Goal: Task Accomplishment & Management: Manage account settings

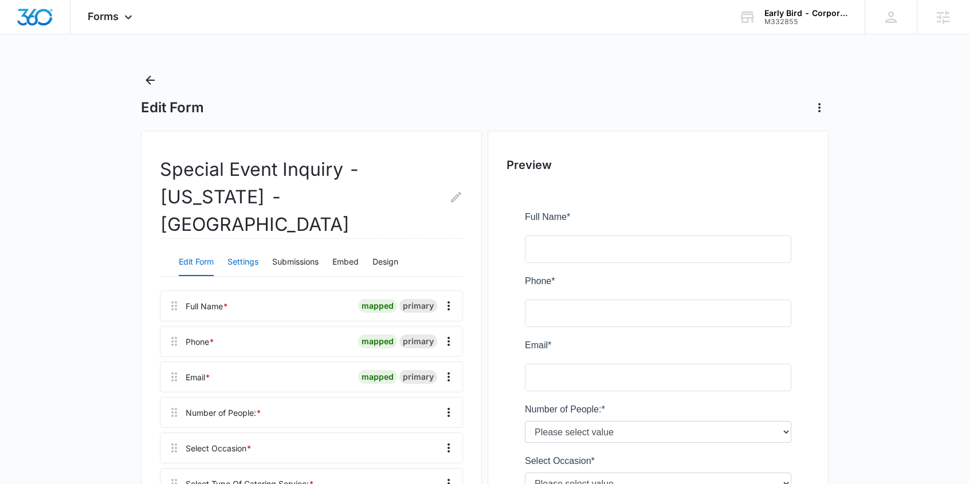
click at [241, 249] on button "Settings" at bounding box center [242, 262] width 31 height 27
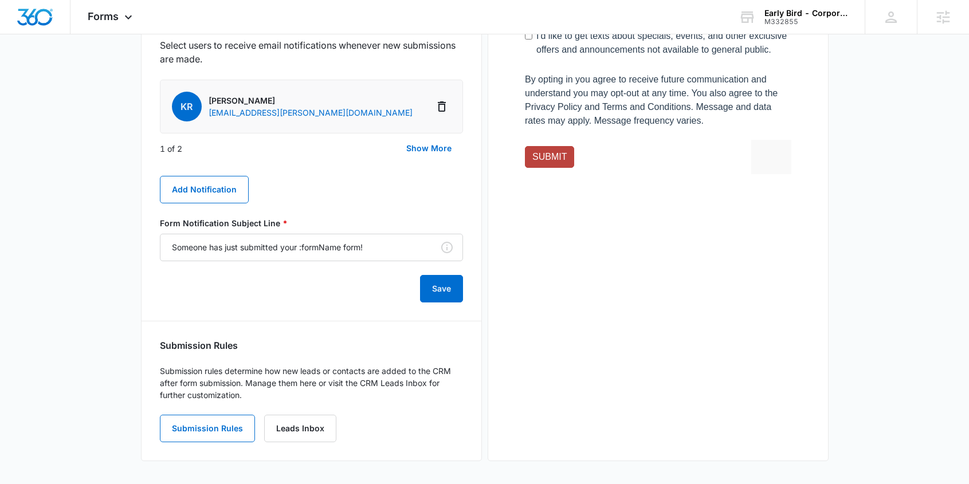
scroll to position [644, 0]
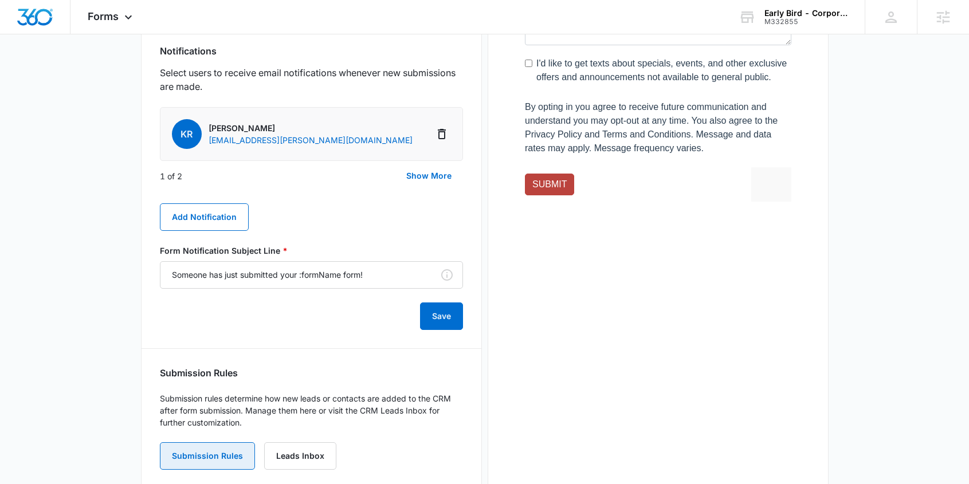
click at [228, 442] on button "Submission Rules" at bounding box center [207, 455] width 95 height 27
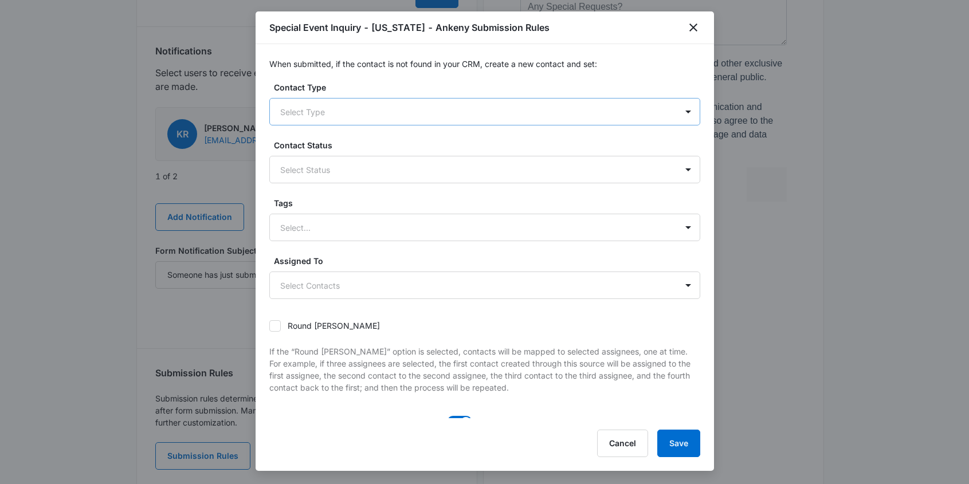
click at [362, 109] on div at bounding box center [471, 112] width 382 height 14
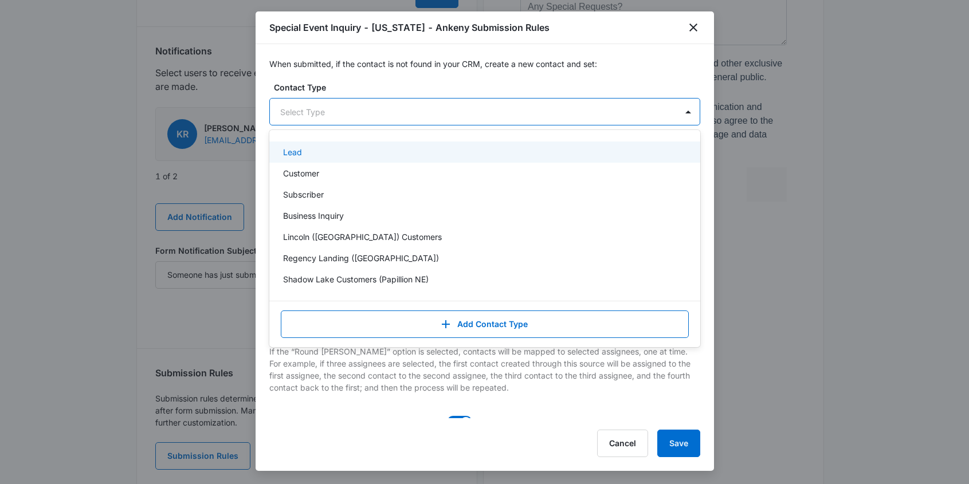
click at [320, 155] on div "Lead" at bounding box center [483, 152] width 401 height 12
click at [363, 80] on div "When submitted, if the contact is not found in your CRM, create a new contact a…" at bounding box center [485, 231] width 458 height 374
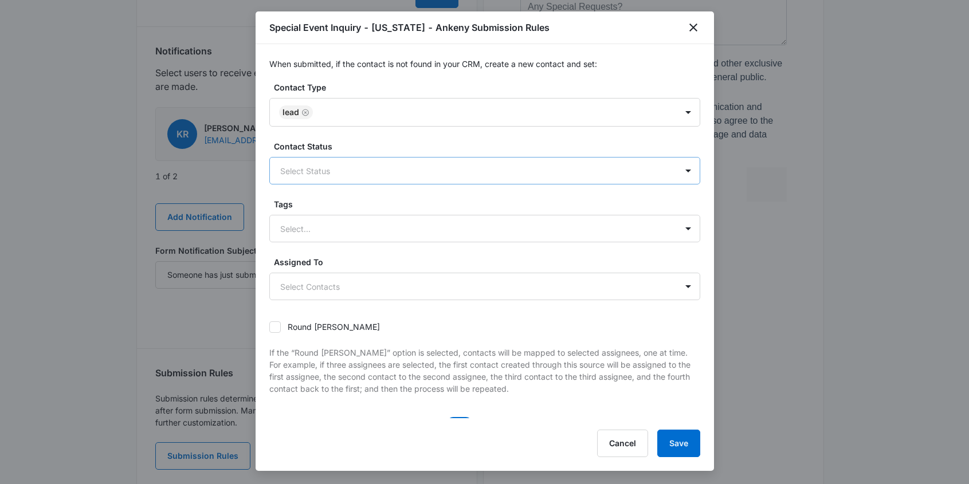
click at [341, 173] on div at bounding box center [471, 171] width 382 height 14
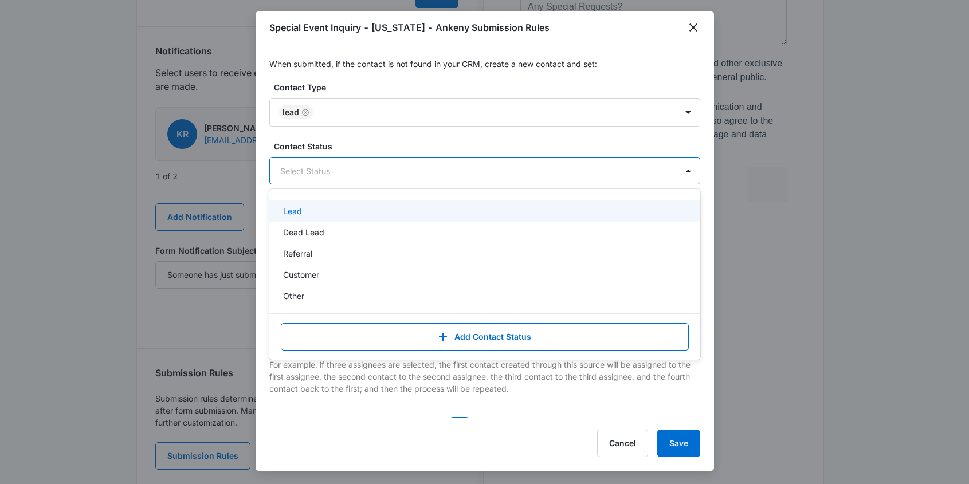
click at [329, 209] on div "Lead" at bounding box center [483, 211] width 401 height 12
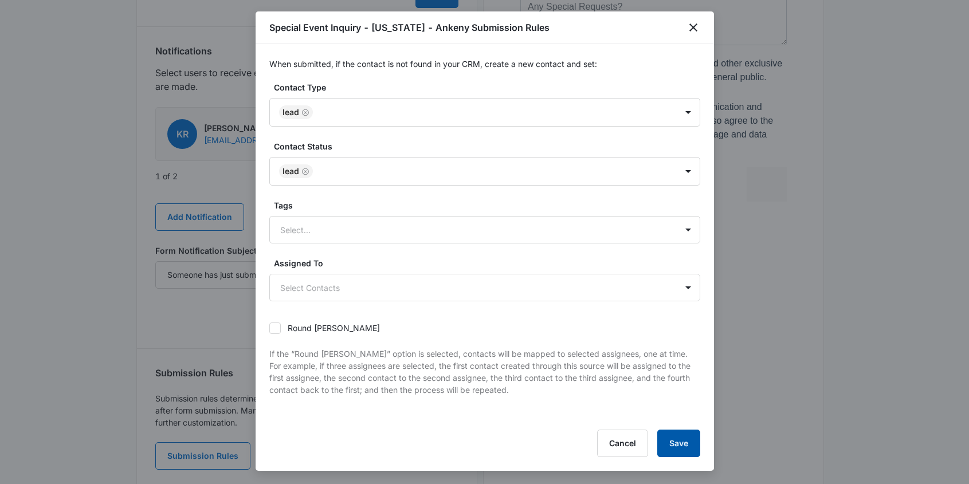
click at [675, 442] on button "Save" at bounding box center [678, 443] width 43 height 27
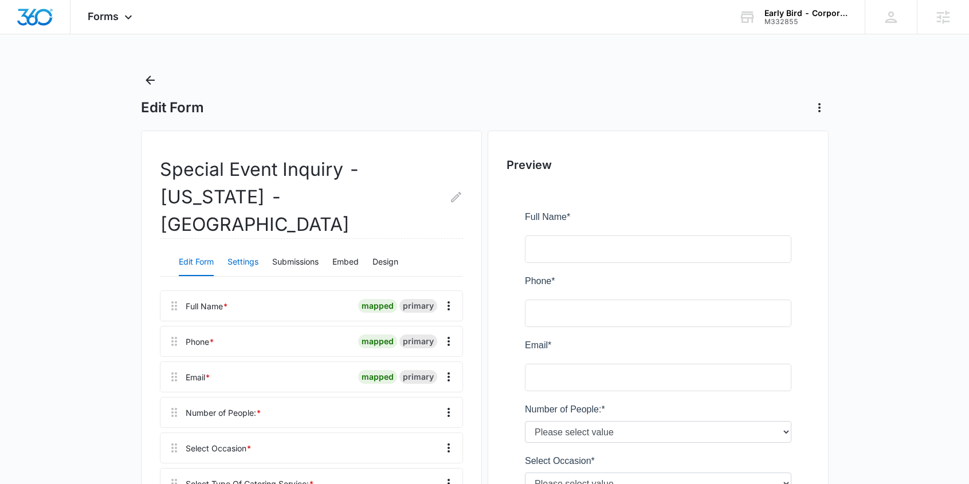
click at [246, 249] on button "Settings" at bounding box center [242, 262] width 31 height 27
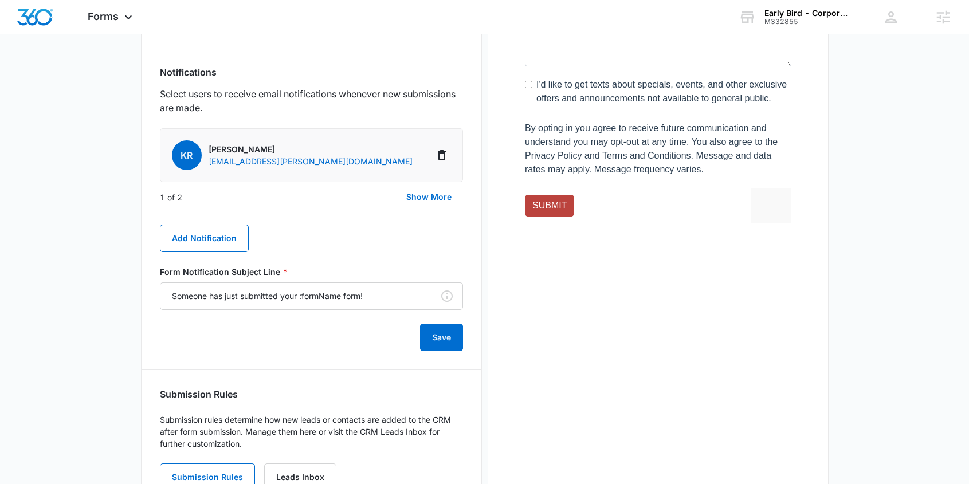
scroll to position [644, 0]
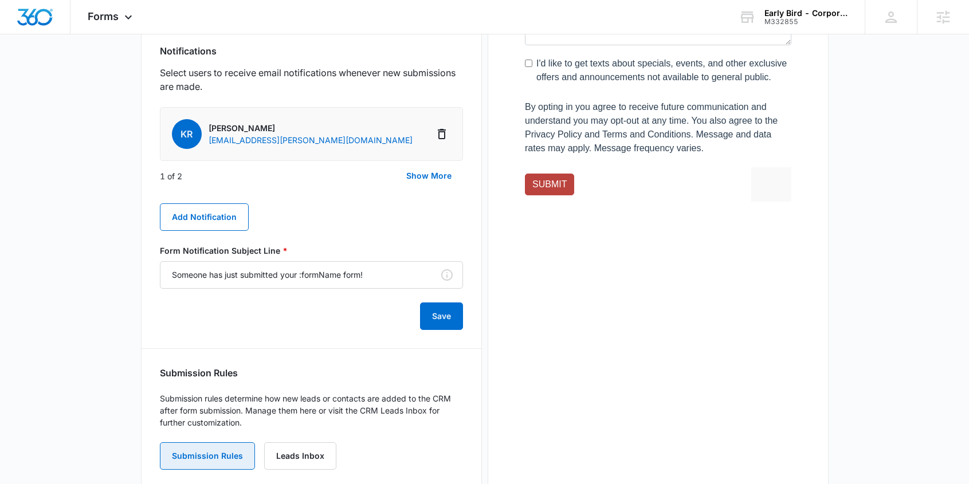
click at [223, 442] on button "Submission Rules" at bounding box center [207, 455] width 95 height 27
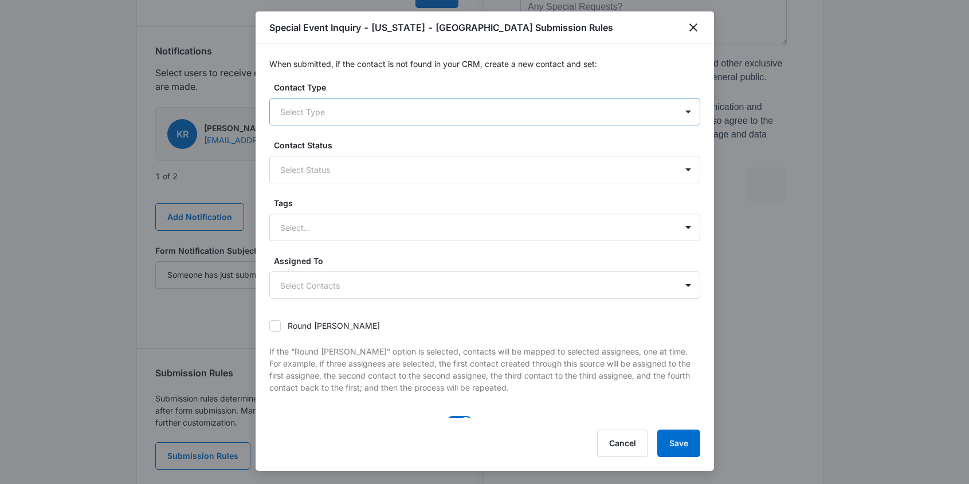
click at [350, 104] on div "Select Type" at bounding box center [473, 112] width 407 height 26
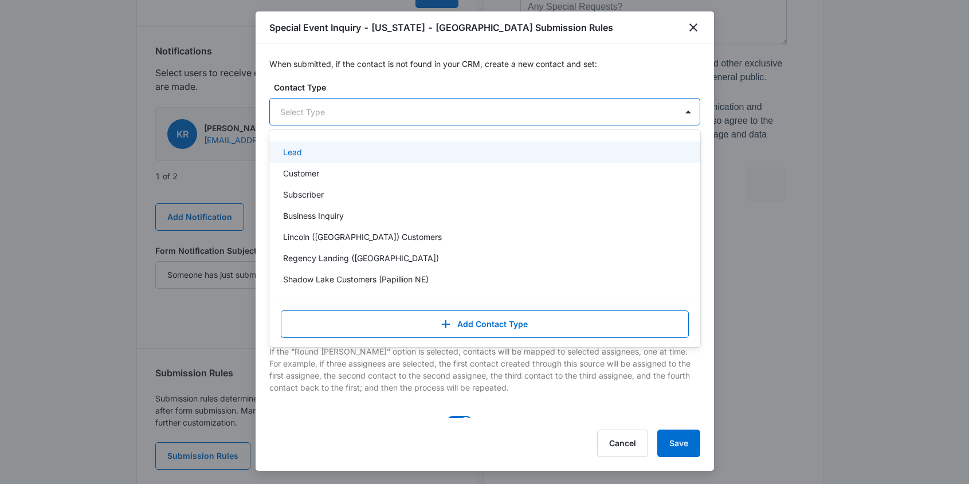
click at [336, 153] on div "Lead" at bounding box center [483, 152] width 401 height 12
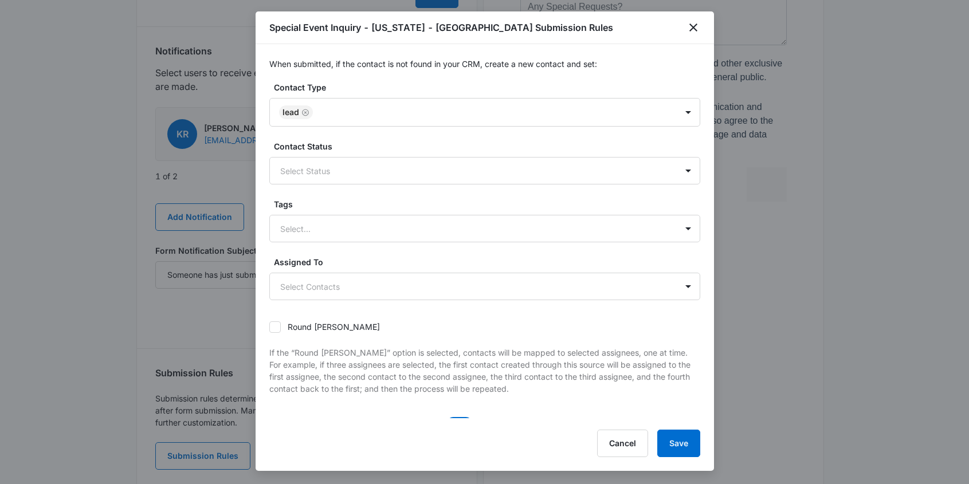
click at [356, 79] on div "When submitted, if the contact is not found in your CRM, create a new contact a…" at bounding box center [485, 231] width 458 height 374
click at [342, 174] on div at bounding box center [471, 171] width 382 height 14
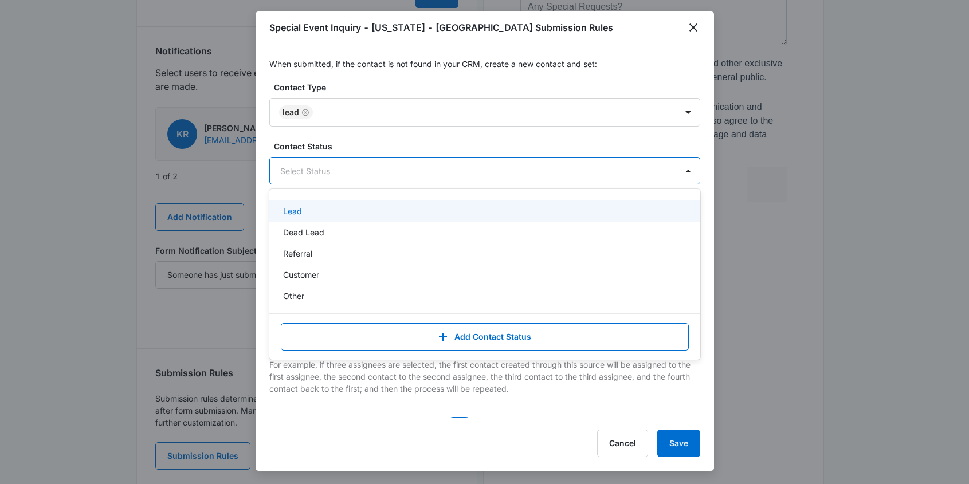
click at [324, 207] on div "Lead" at bounding box center [483, 211] width 401 height 12
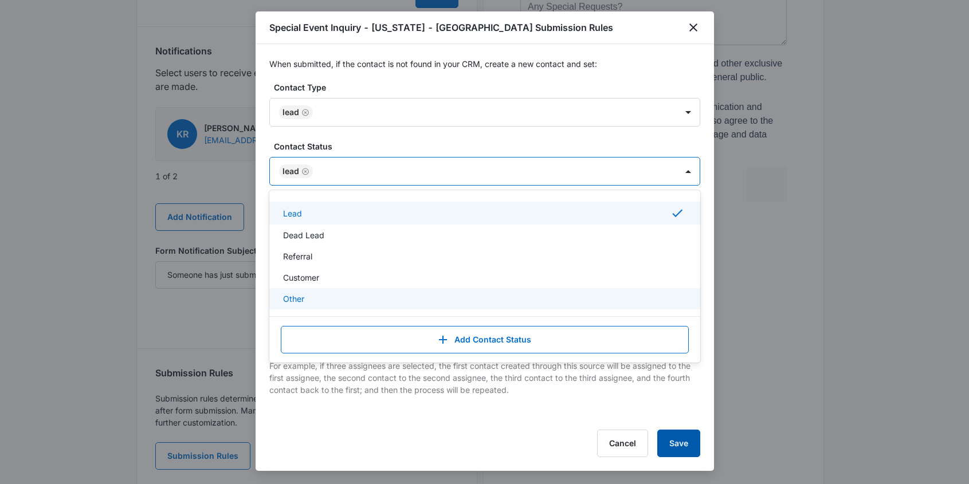
click at [675, 439] on button "Save" at bounding box center [678, 443] width 43 height 27
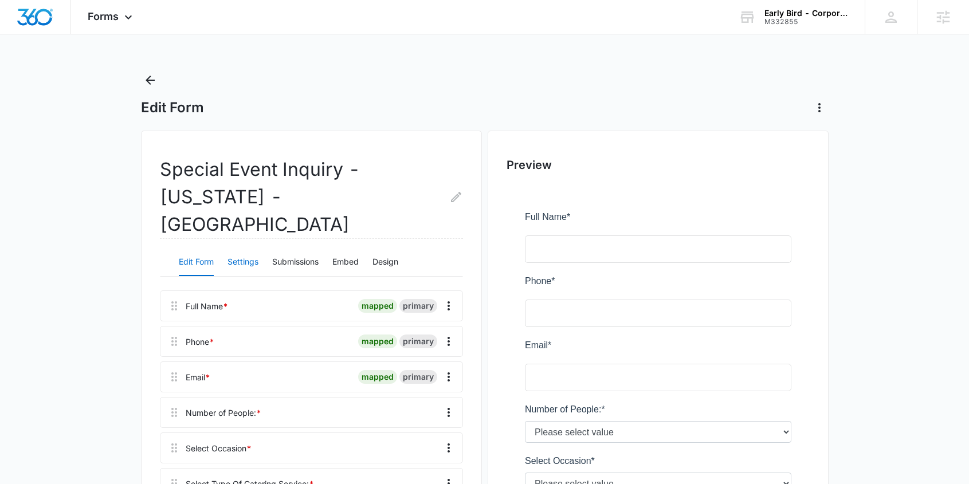
click at [240, 249] on button "Settings" at bounding box center [242, 262] width 31 height 27
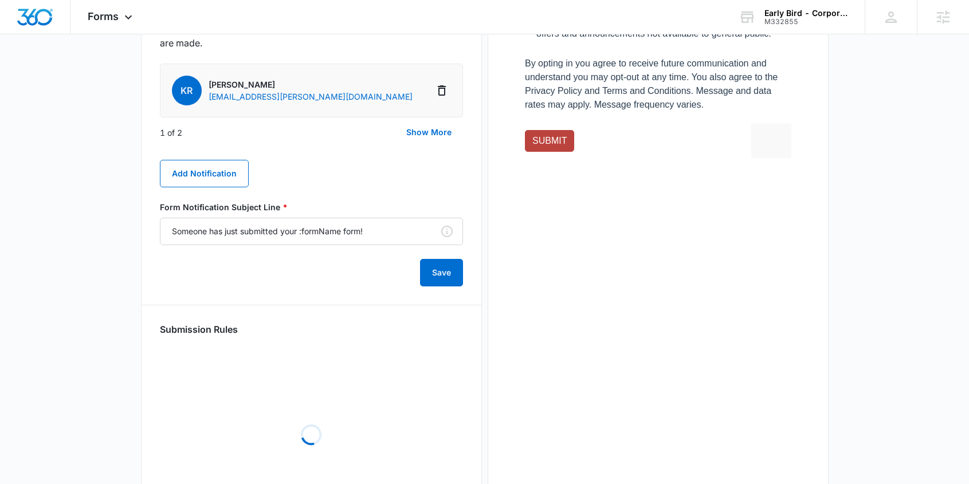
scroll to position [644, 0]
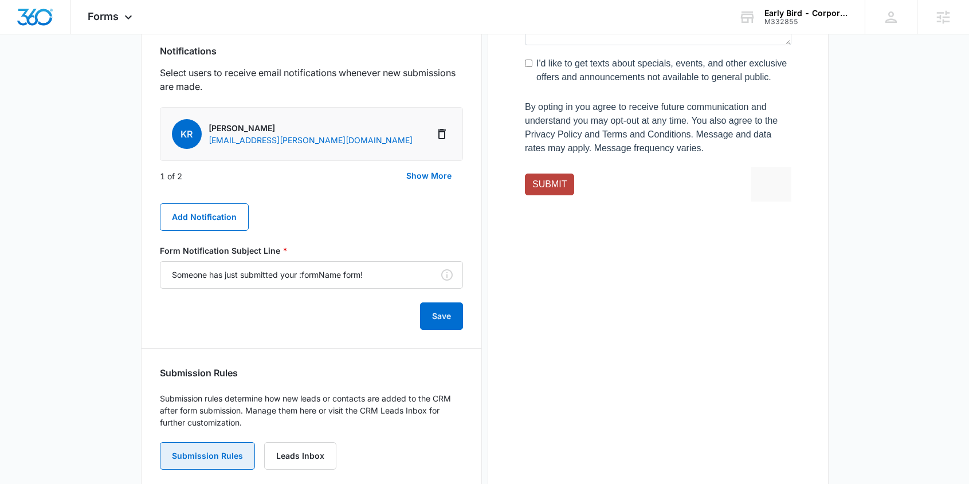
click at [214, 442] on button "Submission Rules" at bounding box center [207, 455] width 95 height 27
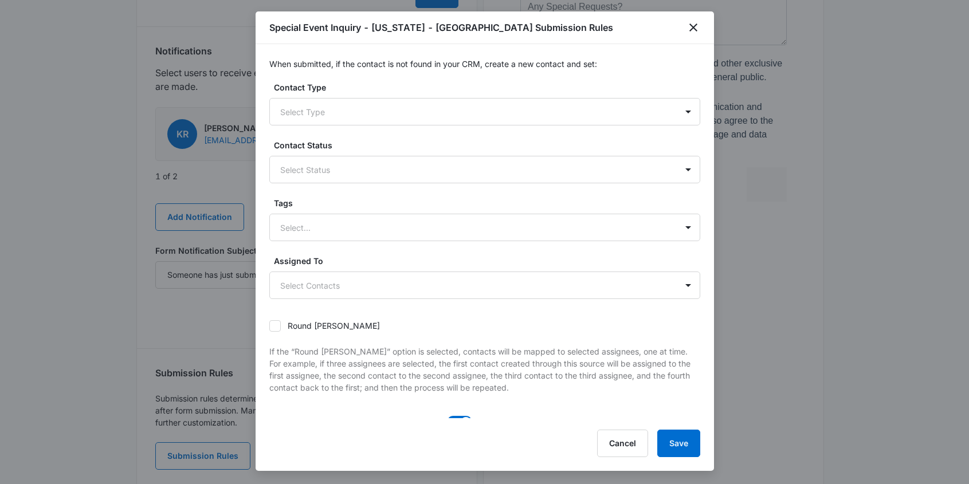
click at [367, 115] on div at bounding box center [471, 112] width 382 height 14
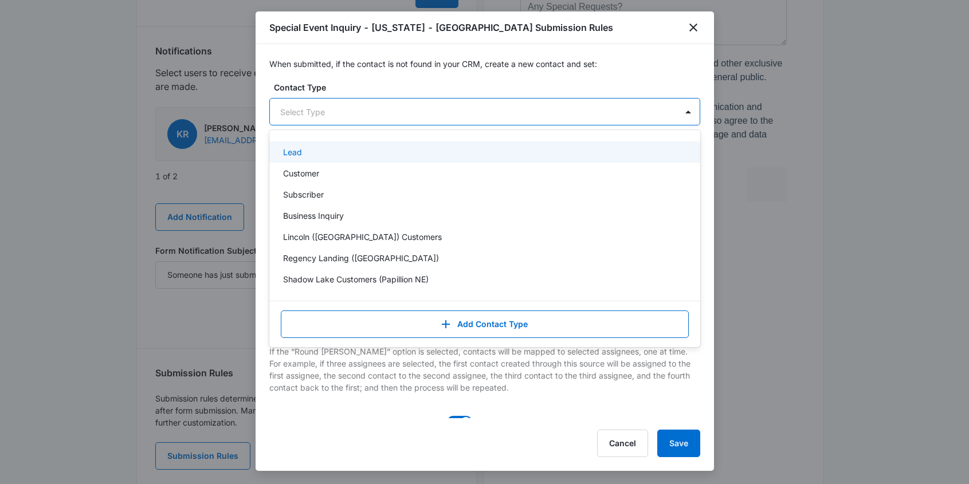
click at [352, 151] on div "Lead" at bounding box center [483, 152] width 401 height 12
click at [358, 82] on label "Contact Type" at bounding box center [489, 87] width 431 height 12
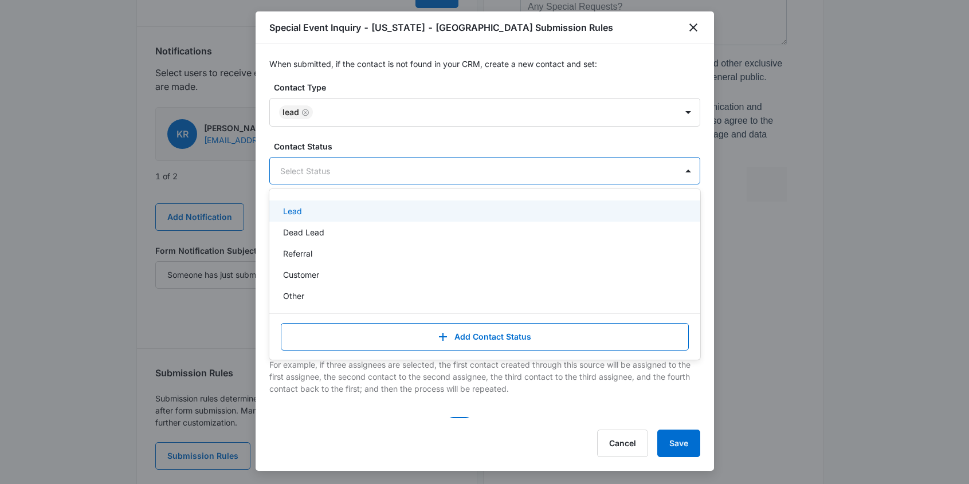
click at [349, 175] on div at bounding box center [471, 171] width 382 height 14
click at [333, 221] on div "Lead" at bounding box center [484, 211] width 431 height 21
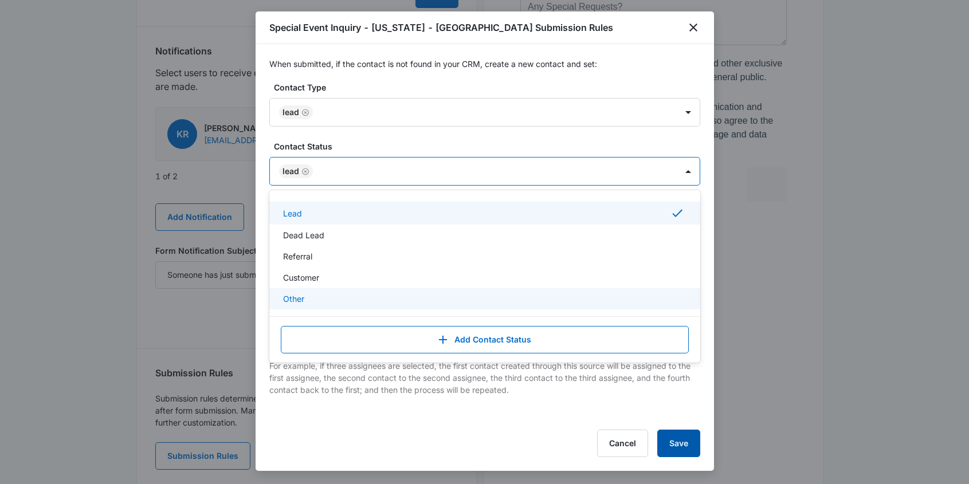
click at [680, 436] on button "Save" at bounding box center [678, 443] width 43 height 27
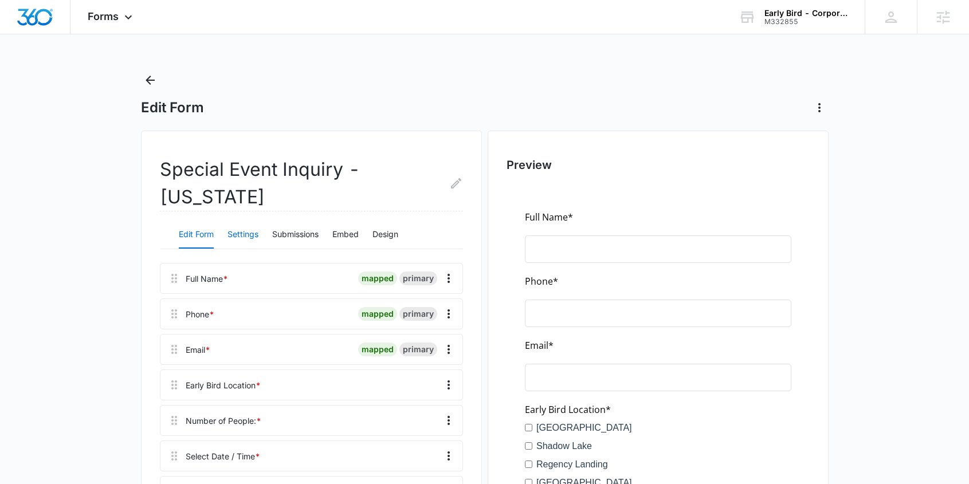
click at [243, 236] on button "Settings" at bounding box center [242, 234] width 31 height 27
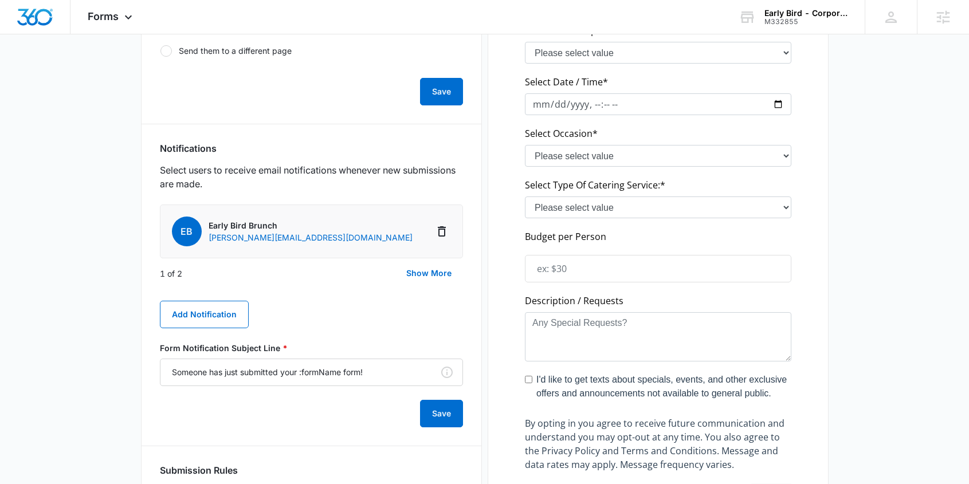
scroll to position [644, 0]
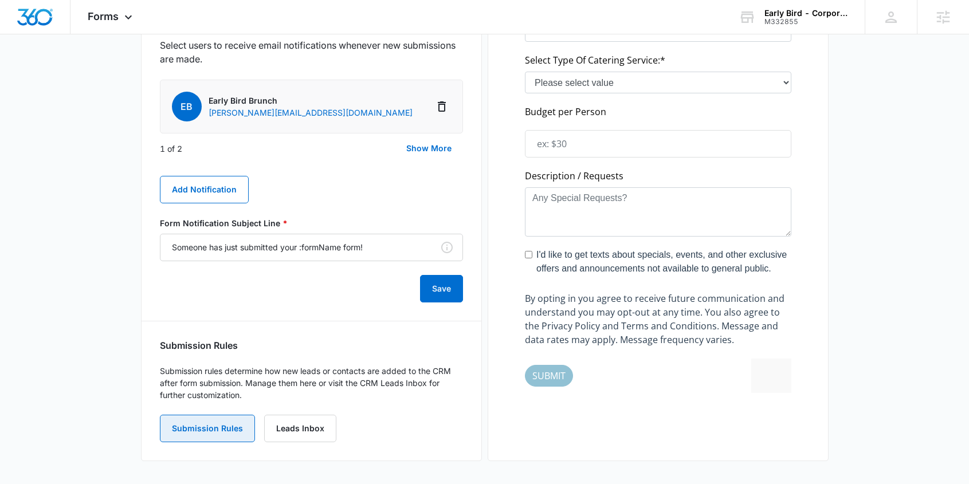
click at [225, 427] on button "Submission Rules" at bounding box center [207, 428] width 95 height 27
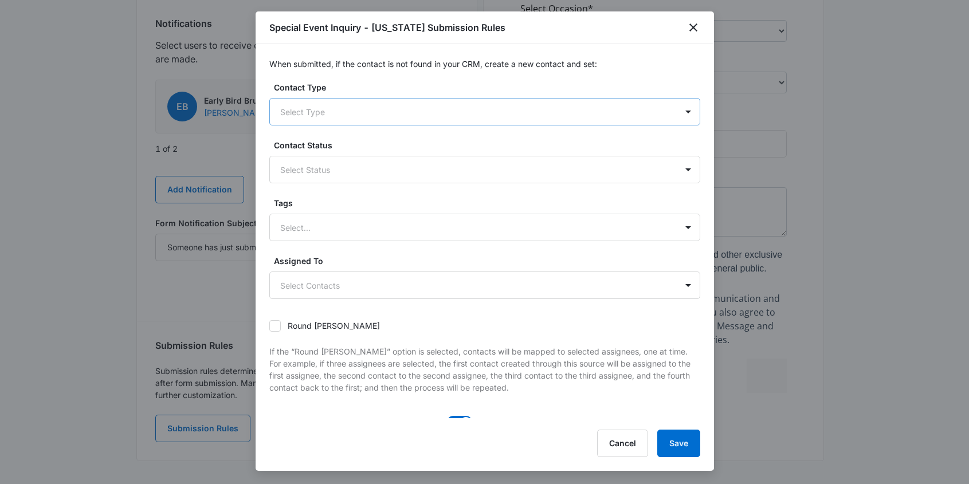
click at [333, 106] on div at bounding box center [471, 112] width 382 height 14
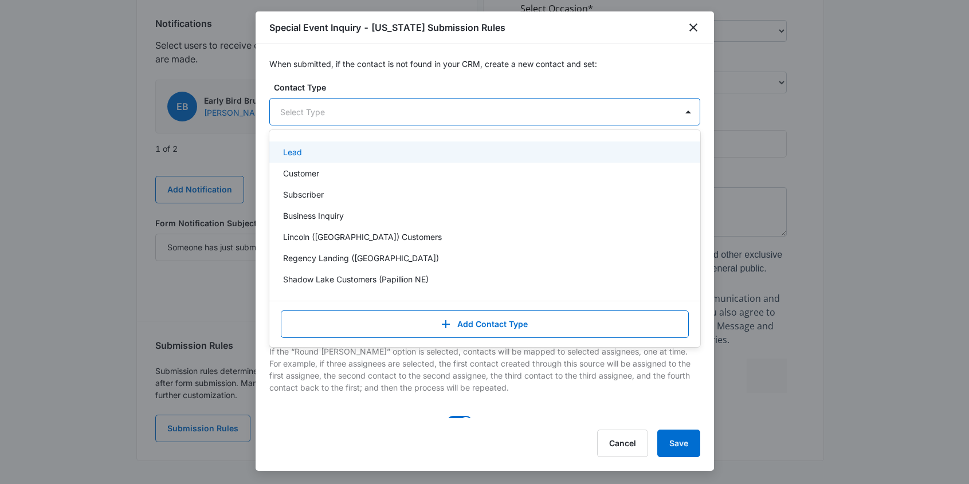
click at [329, 155] on div "Lead" at bounding box center [483, 152] width 401 height 12
drag, startPoint x: 354, startPoint y: 76, endPoint x: 349, endPoint y: 99, distance: 22.9
click at [354, 77] on div "When submitted, if the contact is not found in your CRM, create a new contact a…" at bounding box center [485, 231] width 458 height 374
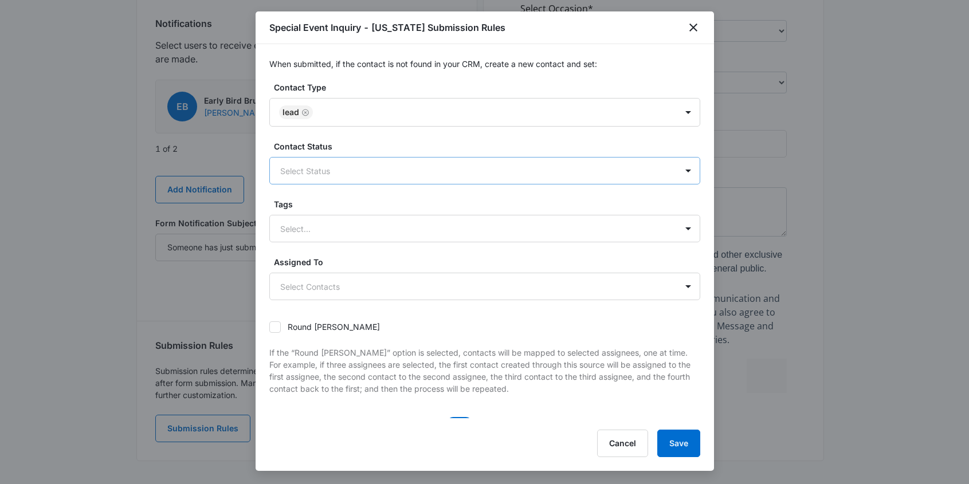
click at [323, 172] on div at bounding box center [471, 171] width 382 height 14
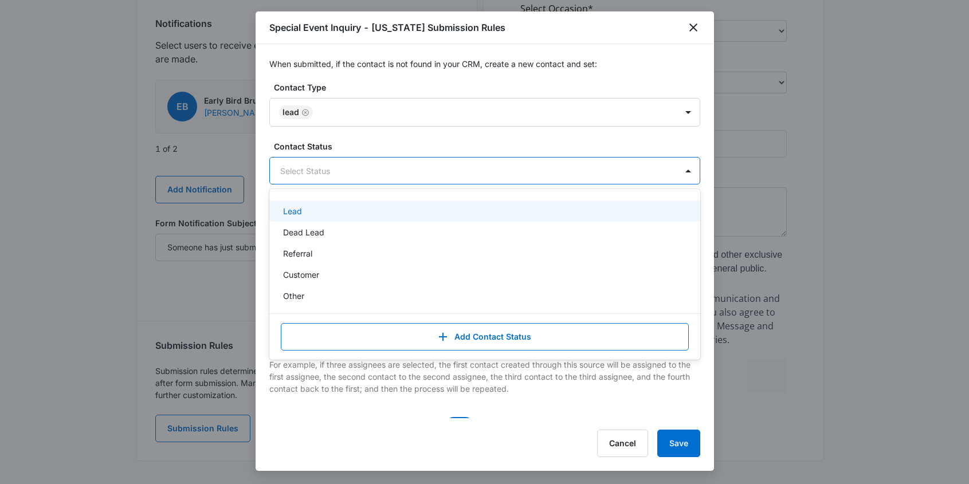
click at [315, 215] on div "Lead" at bounding box center [483, 211] width 401 height 12
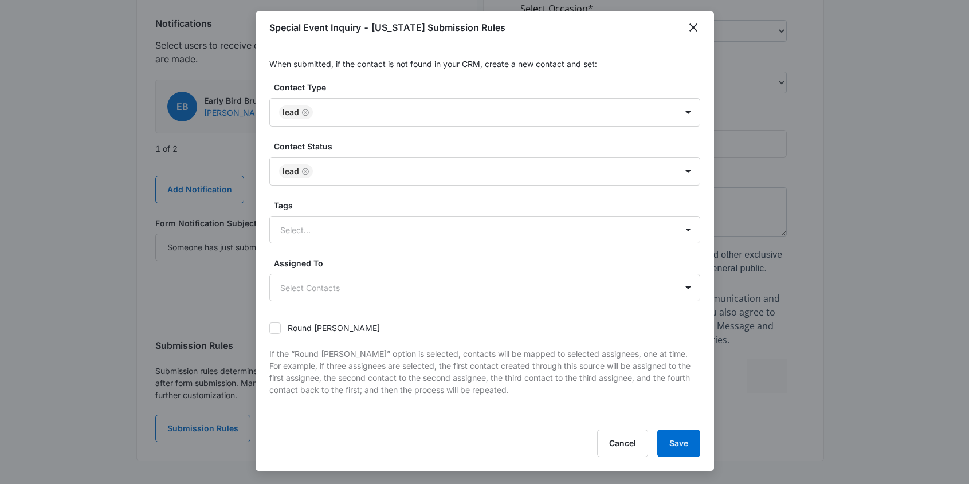
click at [386, 75] on div "When submitted, if the contact is not found in your CRM, create a new contact a…" at bounding box center [485, 231] width 458 height 374
click at [680, 444] on button "Save" at bounding box center [678, 443] width 43 height 27
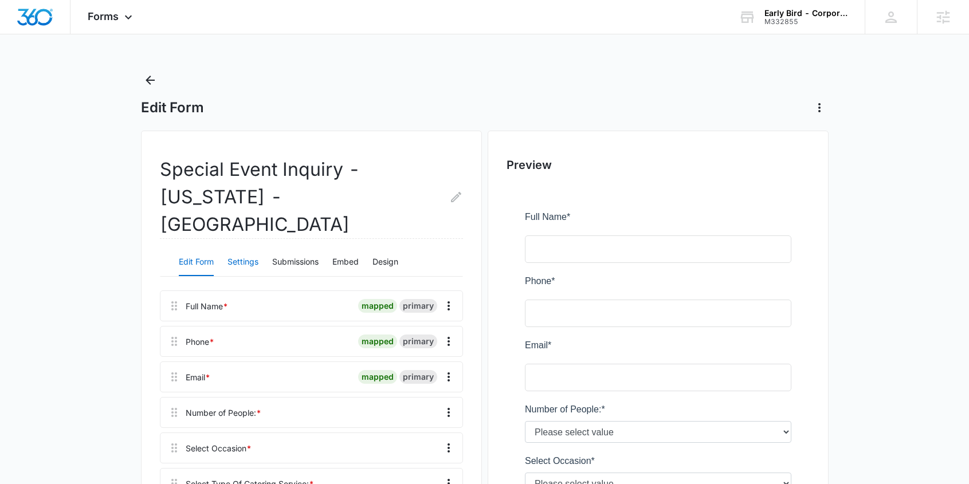
click at [237, 249] on button "Settings" at bounding box center [242, 262] width 31 height 27
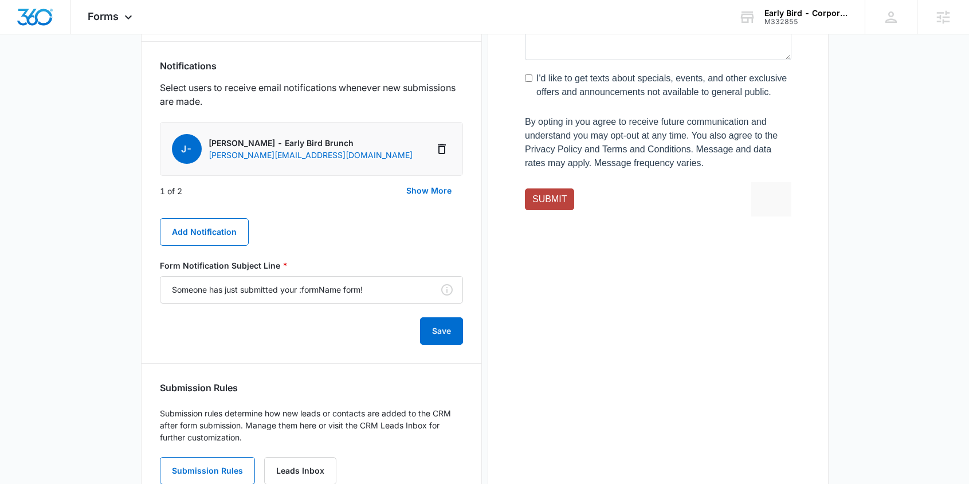
scroll to position [644, 0]
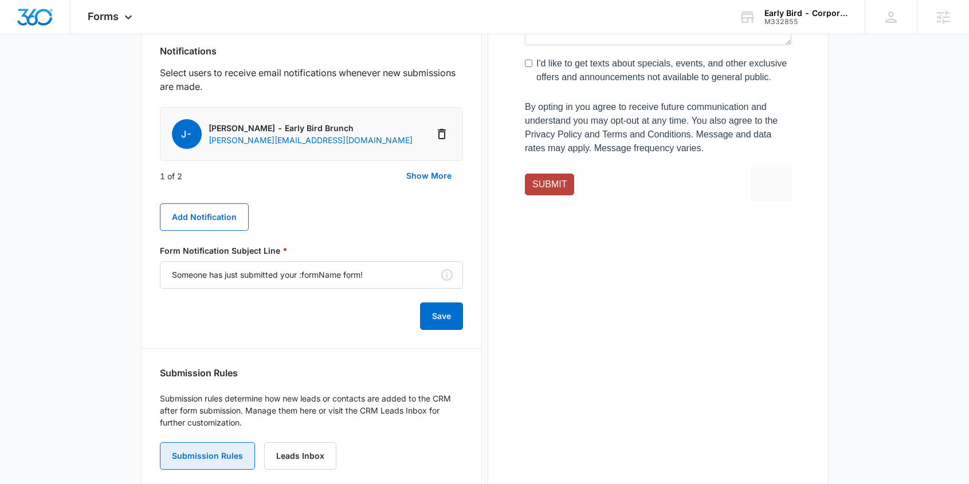
click at [229, 442] on button "Submission Rules" at bounding box center [207, 455] width 95 height 27
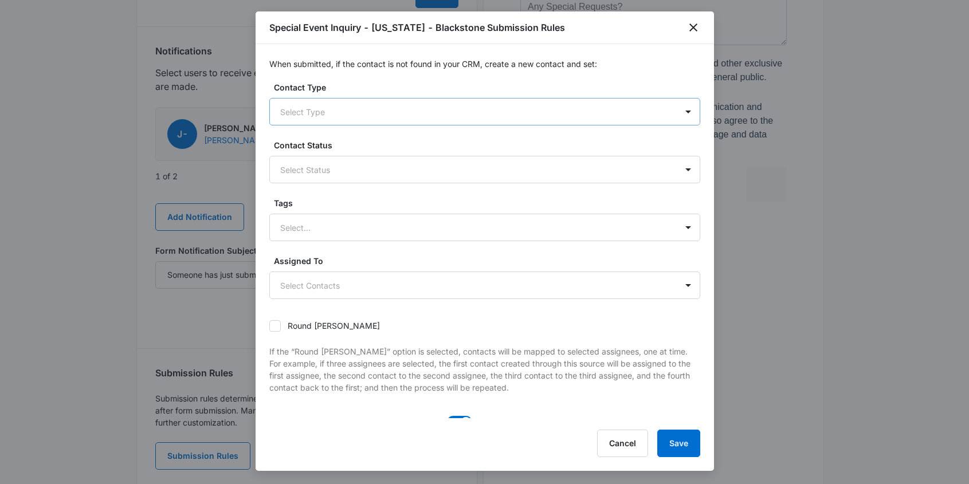
click at [379, 109] on div at bounding box center [471, 112] width 382 height 14
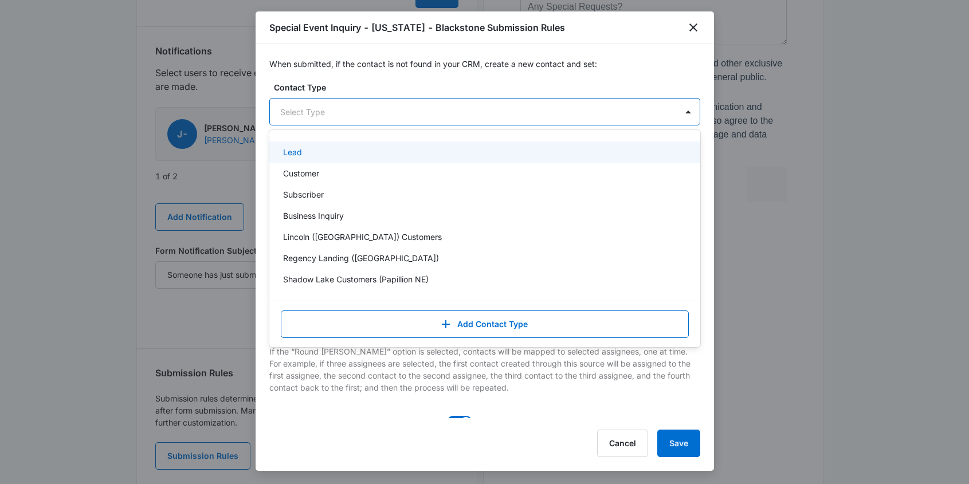
click at [359, 153] on div "Lead" at bounding box center [483, 152] width 401 height 12
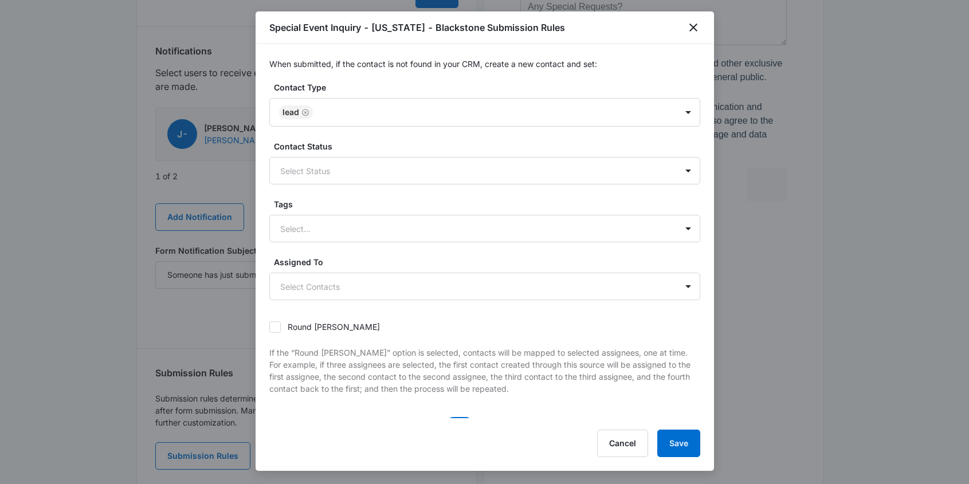
click at [381, 76] on div "When submitted, if the contact is not found in your CRM, create a new contact a…" at bounding box center [485, 231] width 458 height 374
click at [355, 167] on div at bounding box center [471, 171] width 382 height 14
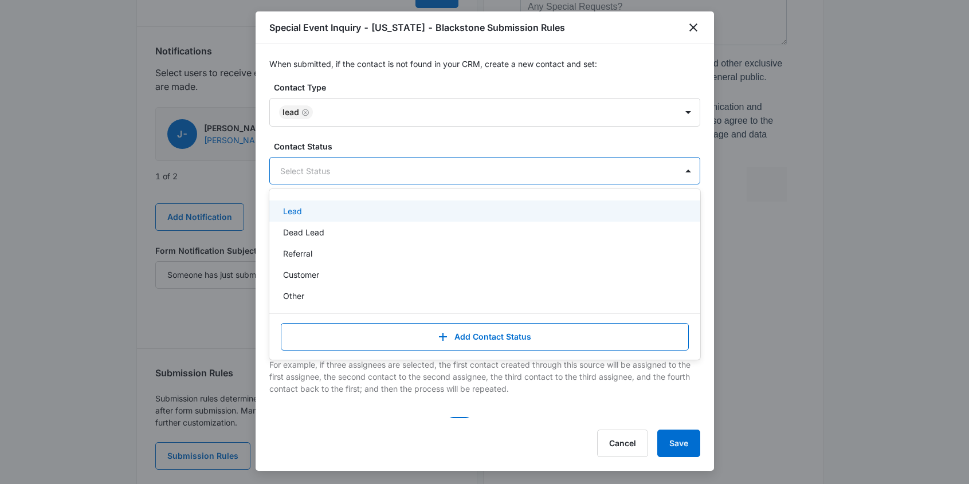
click at [332, 214] on div "Lead" at bounding box center [483, 211] width 401 height 12
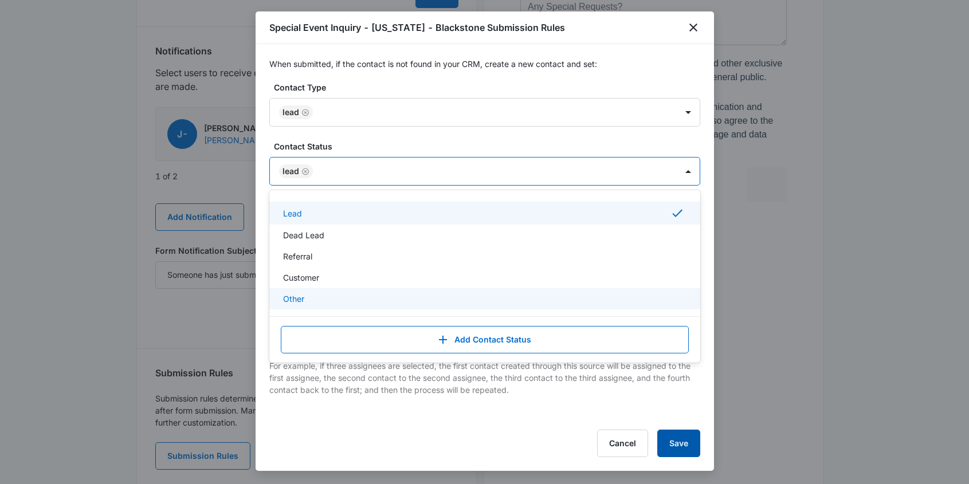
click at [675, 443] on button "Save" at bounding box center [678, 443] width 43 height 27
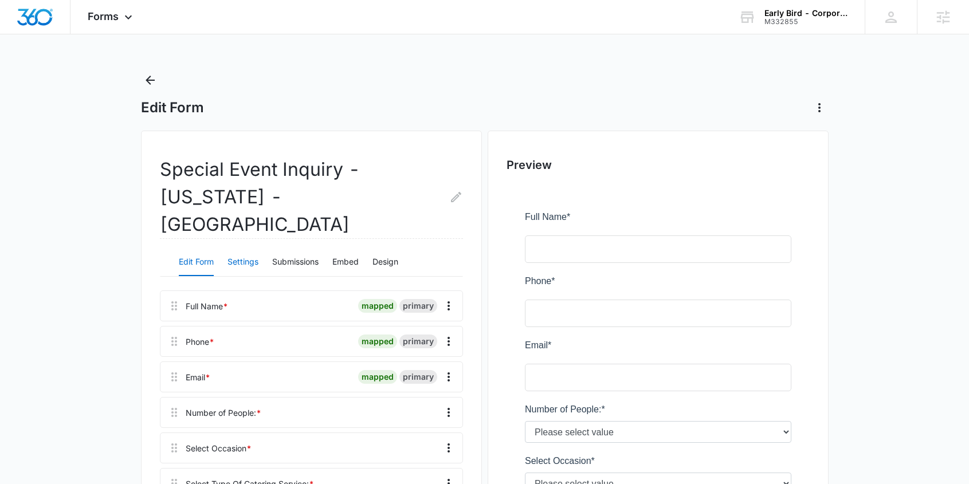
click at [234, 249] on button "Settings" at bounding box center [242, 262] width 31 height 27
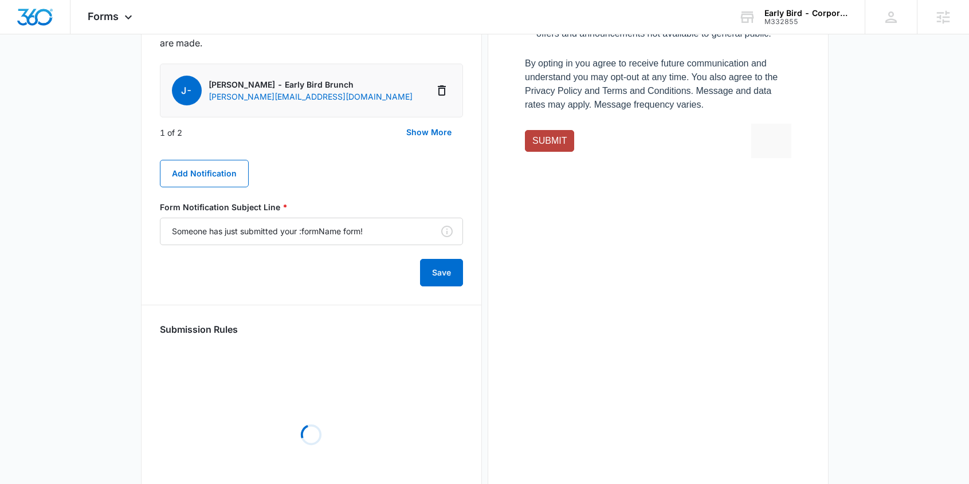
scroll to position [644, 0]
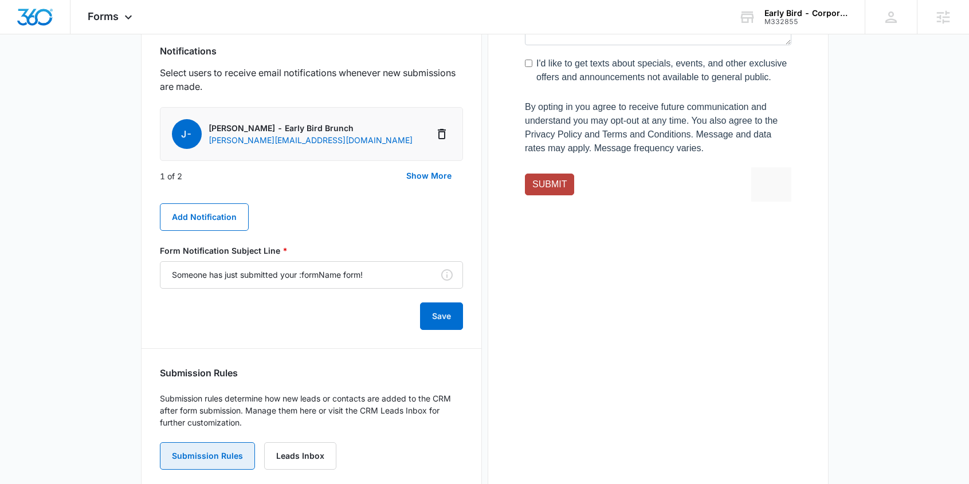
click at [208, 442] on button "Submission Rules" at bounding box center [207, 455] width 95 height 27
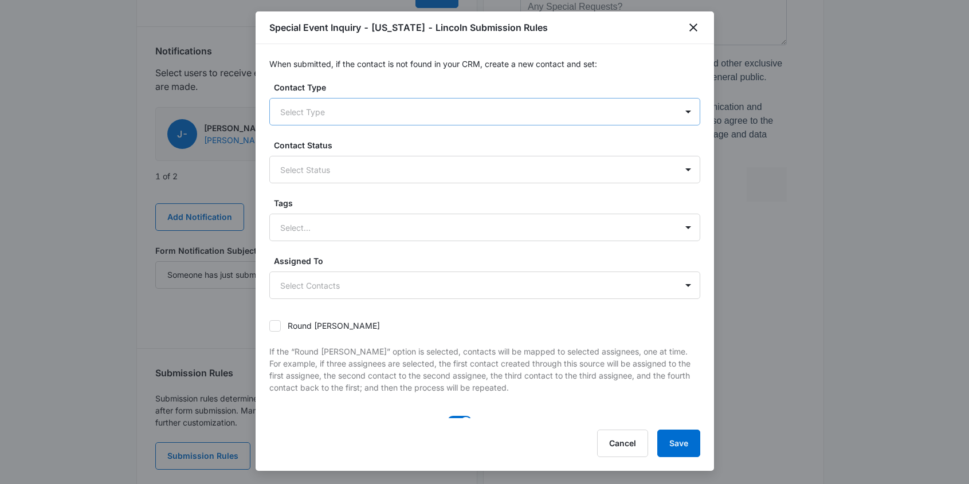
click at [324, 113] on div at bounding box center [471, 112] width 382 height 14
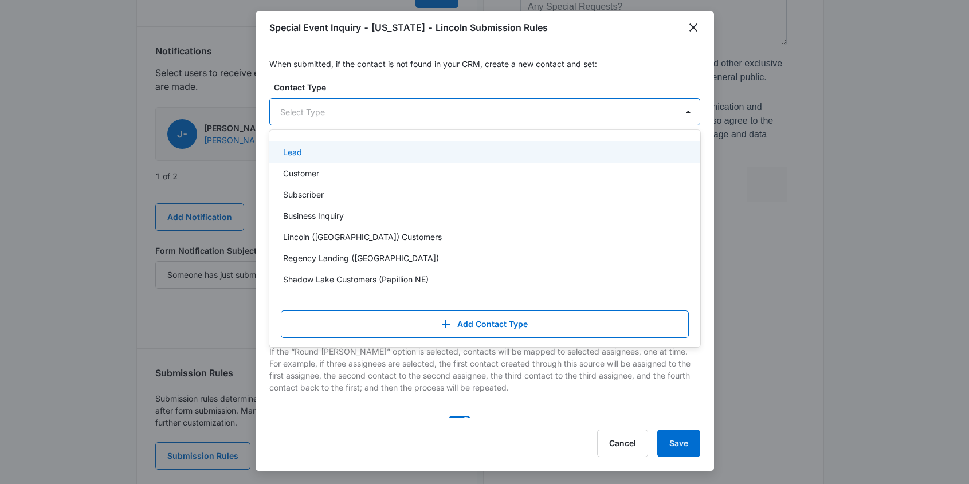
click at [309, 150] on div "Lead" at bounding box center [483, 152] width 401 height 12
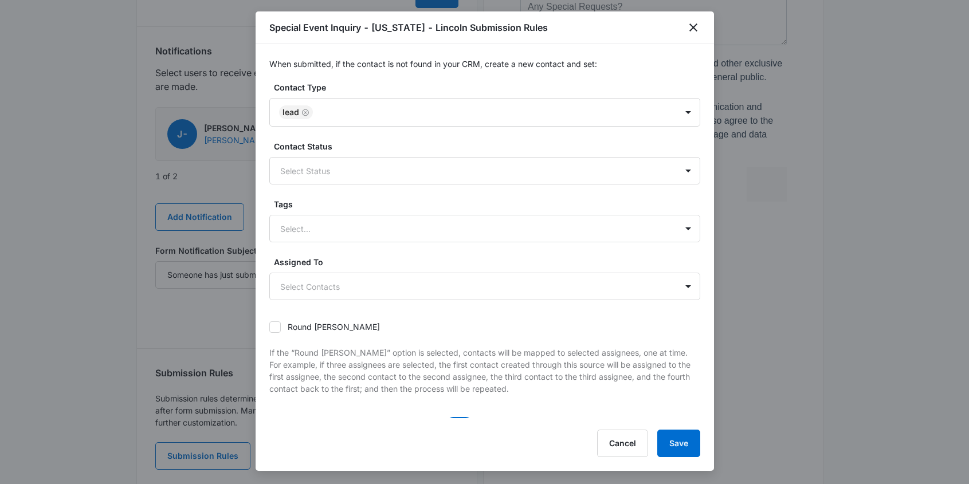
click at [343, 84] on label "Contact Type" at bounding box center [489, 87] width 431 height 12
click at [320, 169] on div at bounding box center [471, 171] width 382 height 14
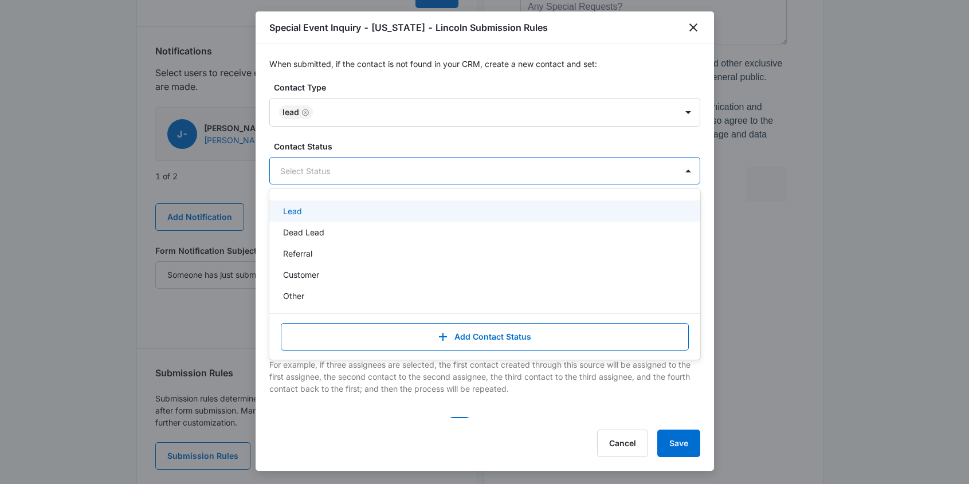
drag, startPoint x: 307, startPoint y: 213, endPoint x: 324, endPoint y: 217, distance: 17.2
click at [307, 212] on div "Lead" at bounding box center [483, 211] width 401 height 12
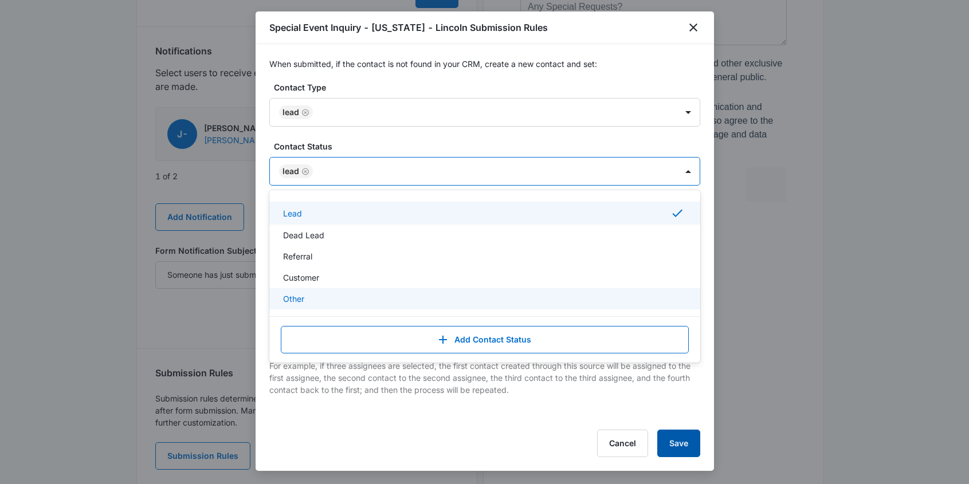
click at [678, 442] on button "Save" at bounding box center [678, 443] width 43 height 27
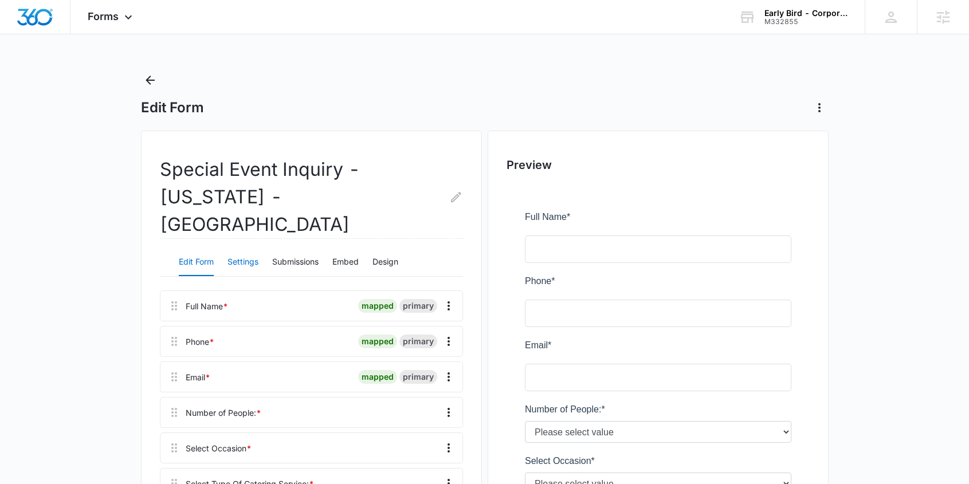
click at [237, 249] on button "Settings" at bounding box center [242, 262] width 31 height 27
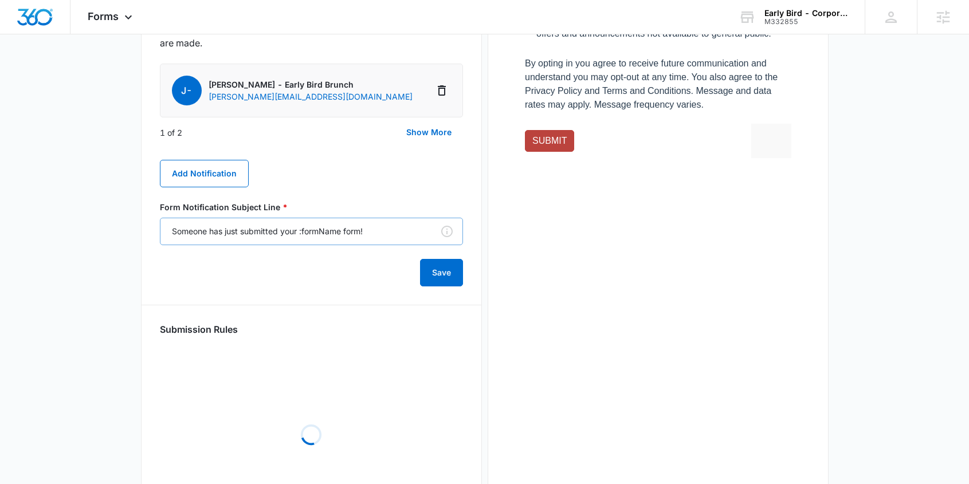
scroll to position [644, 0]
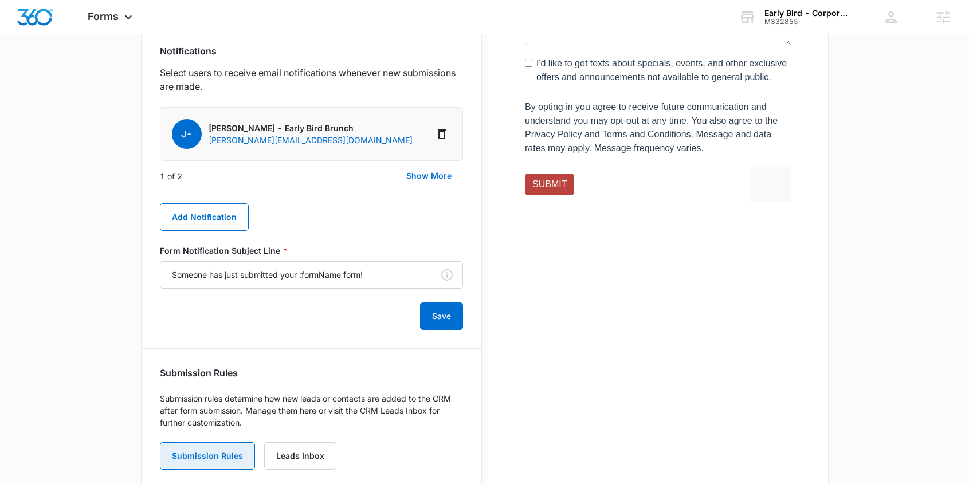
click at [226, 442] on button "Submission Rules" at bounding box center [207, 455] width 95 height 27
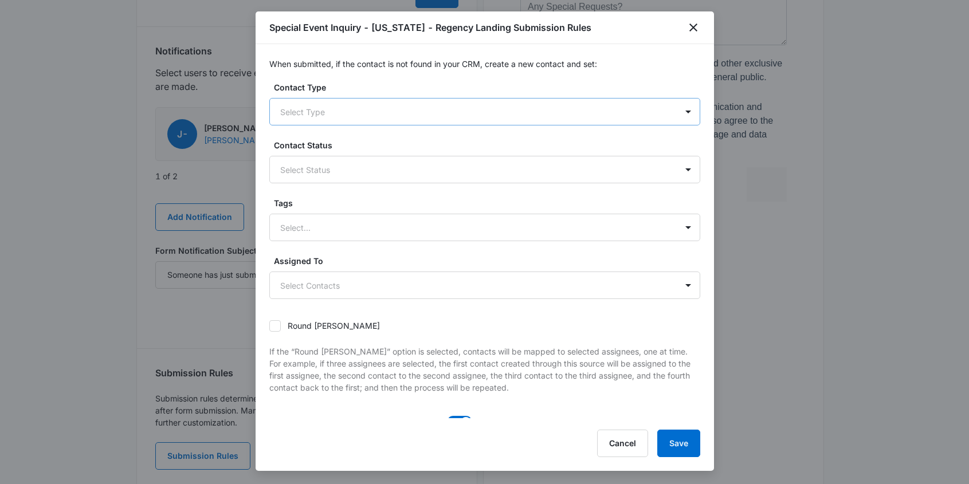
click at [299, 105] on div at bounding box center [471, 112] width 382 height 14
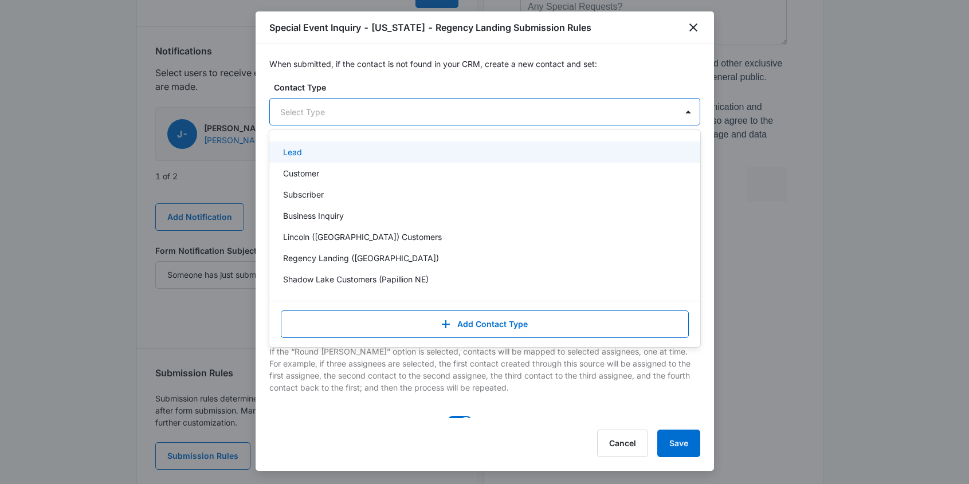
drag, startPoint x: 300, startPoint y: 152, endPoint x: 351, endPoint y: 95, distance: 77.1
click at [300, 152] on p "Lead" at bounding box center [292, 152] width 19 height 12
click at [357, 88] on label "Contact Type" at bounding box center [489, 87] width 431 height 12
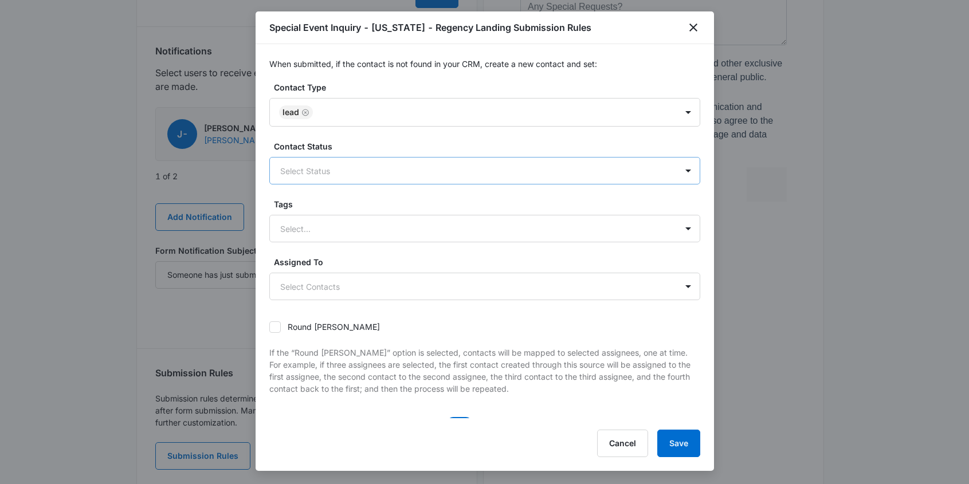
click at [328, 160] on div "Select Status" at bounding box center [473, 171] width 407 height 26
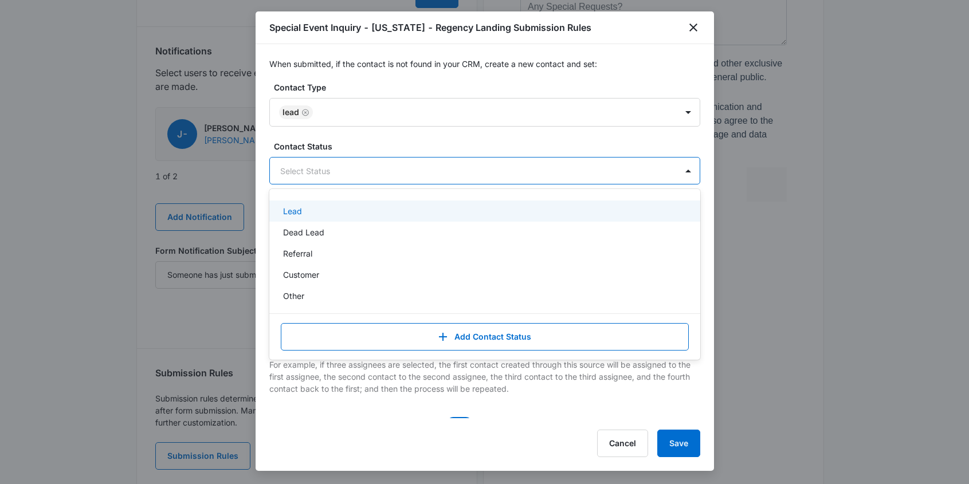
click at [302, 214] on div "Lead" at bounding box center [483, 211] width 401 height 12
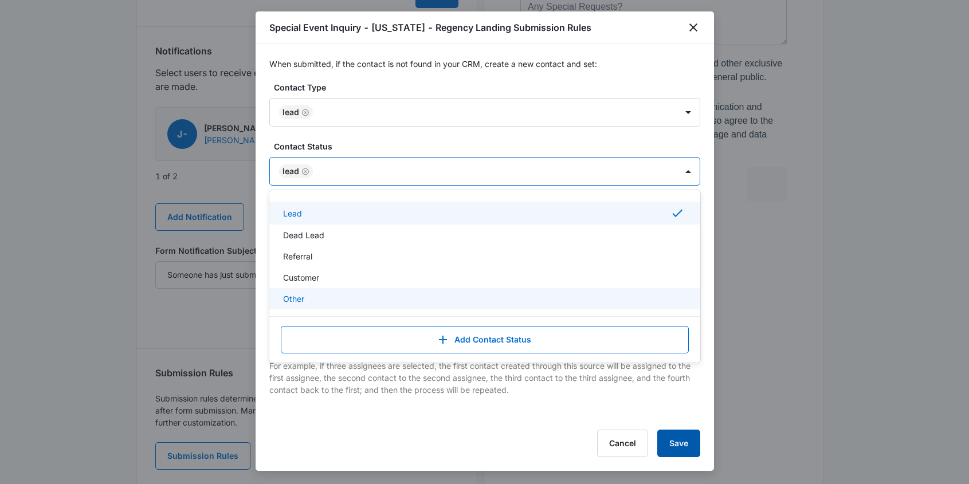
click at [677, 445] on button "Save" at bounding box center [678, 443] width 43 height 27
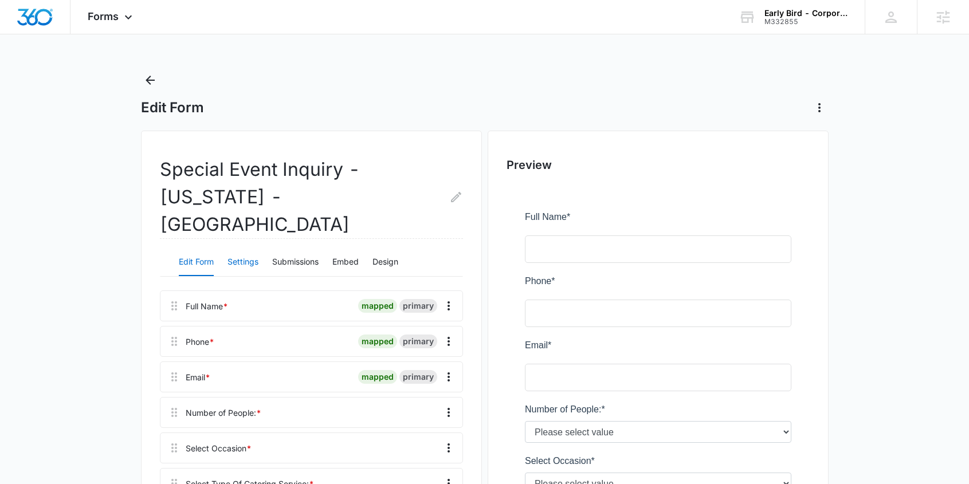
click at [246, 249] on button "Settings" at bounding box center [242, 262] width 31 height 27
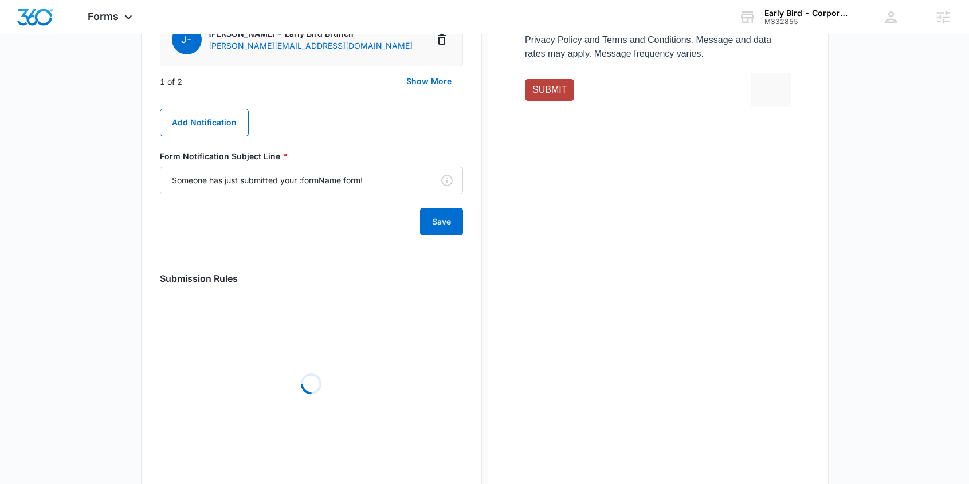
scroll to position [644, 0]
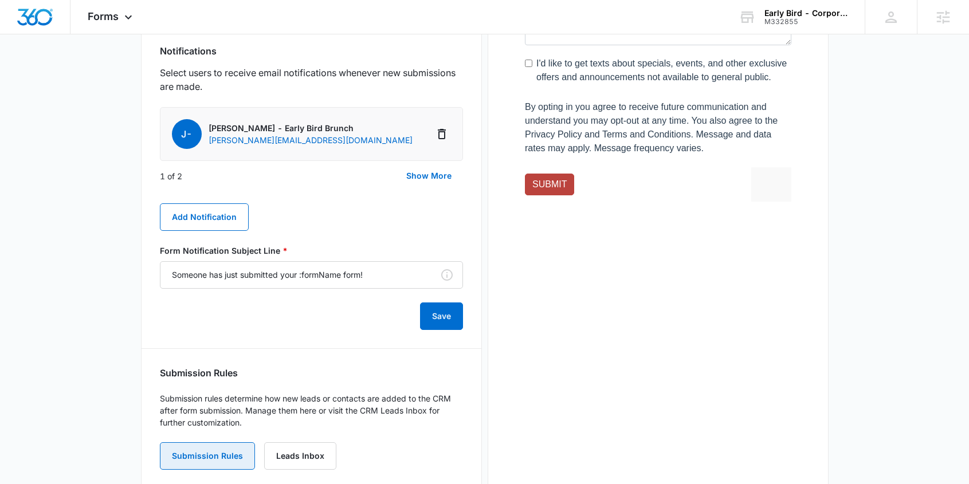
click at [206, 442] on button "Submission Rules" at bounding box center [207, 455] width 95 height 27
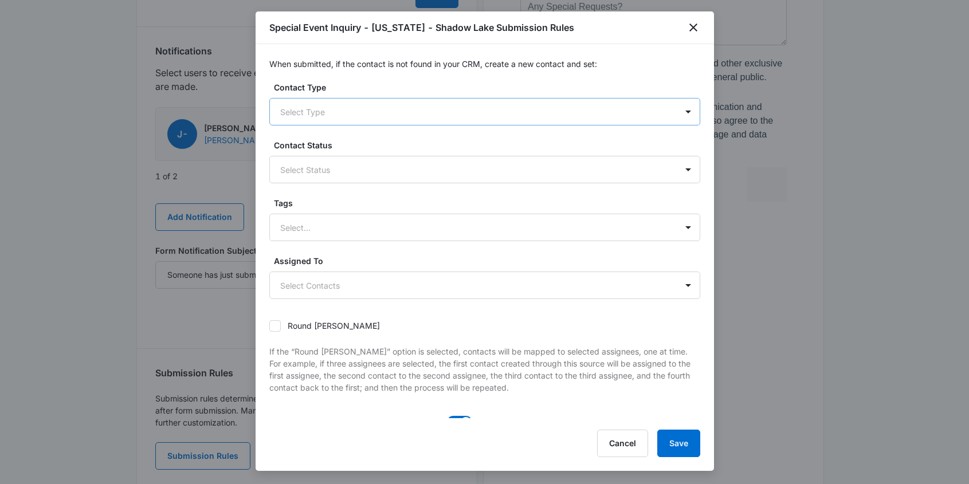
click at [311, 112] on div at bounding box center [471, 112] width 382 height 14
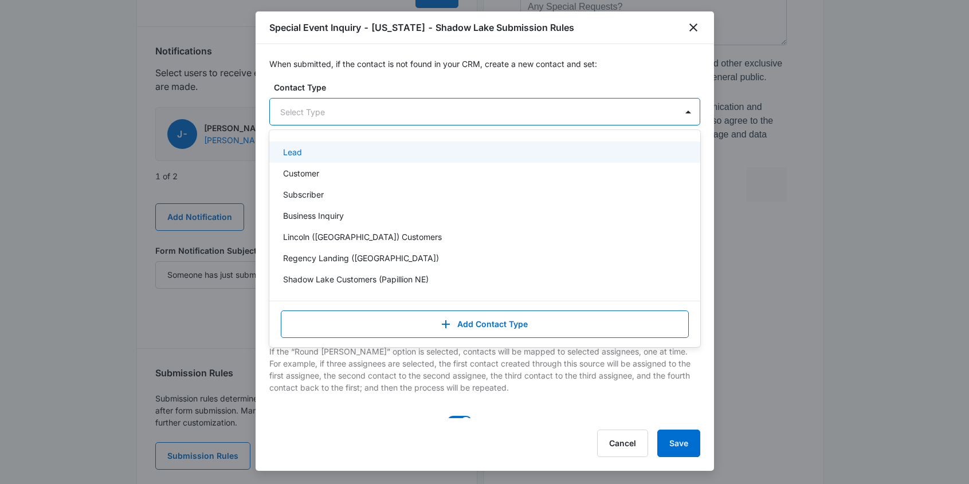
drag, startPoint x: 300, startPoint y: 154, endPoint x: 329, endPoint y: 129, distance: 38.6
click at [300, 154] on p "Lead" at bounding box center [292, 152] width 19 height 12
click at [348, 83] on label "Contact Type" at bounding box center [489, 87] width 431 height 12
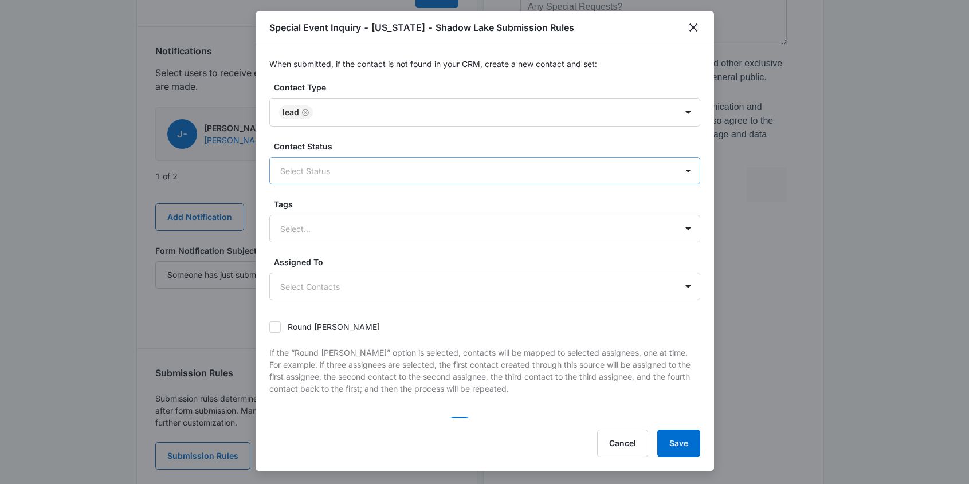
click at [325, 174] on div at bounding box center [471, 171] width 382 height 14
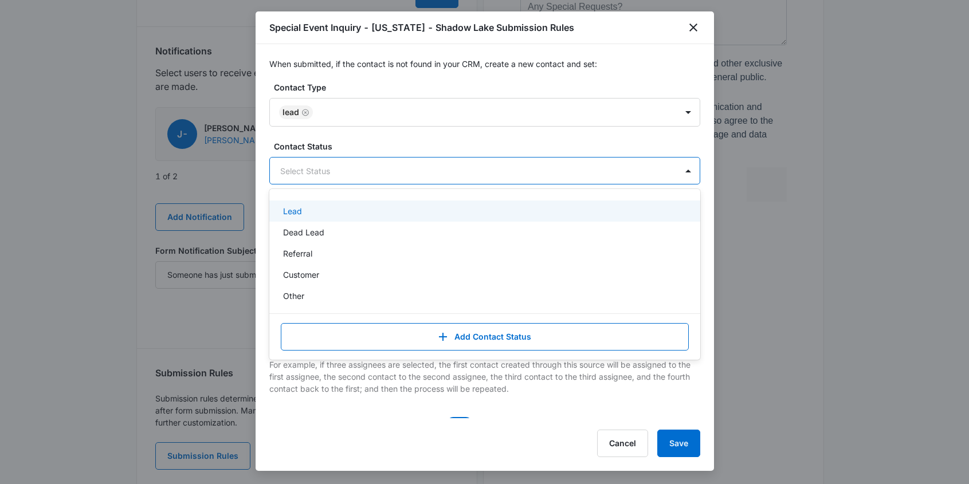
click at [301, 206] on p "Lead" at bounding box center [292, 211] width 19 height 12
click at [387, 82] on label "Contact Type" at bounding box center [489, 87] width 431 height 12
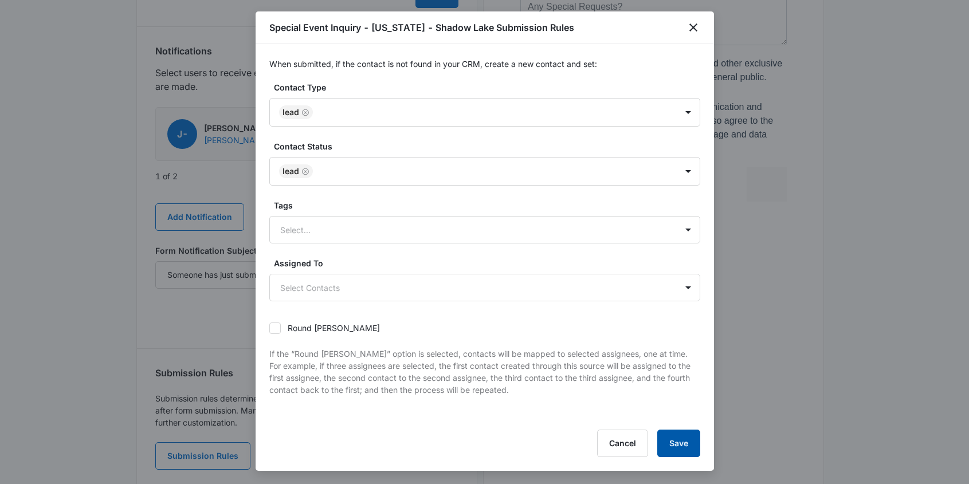
click at [679, 449] on button "Save" at bounding box center [678, 443] width 43 height 27
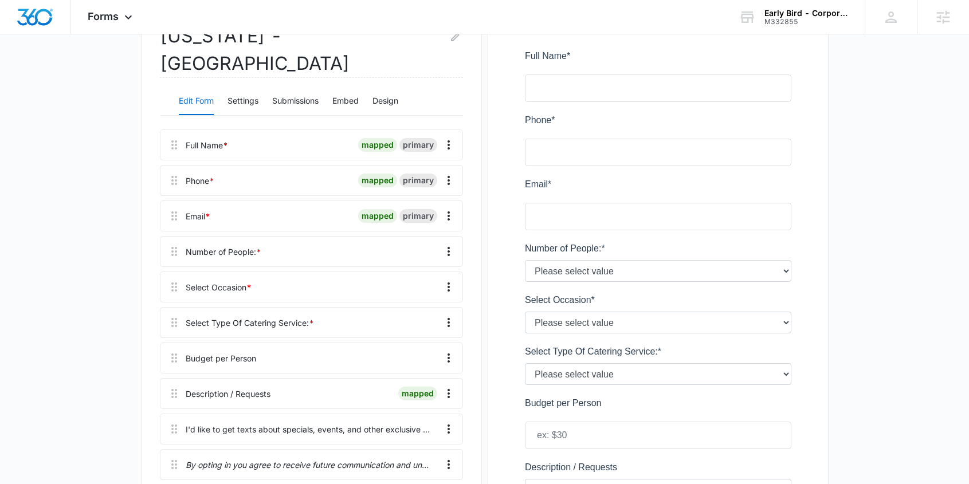
scroll to position [151, 0]
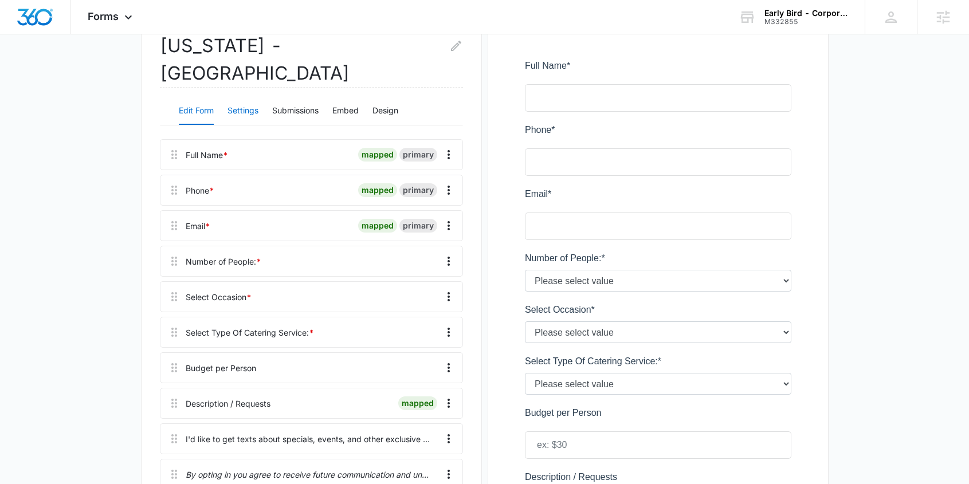
click at [245, 97] on button "Settings" at bounding box center [242, 110] width 31 height 27
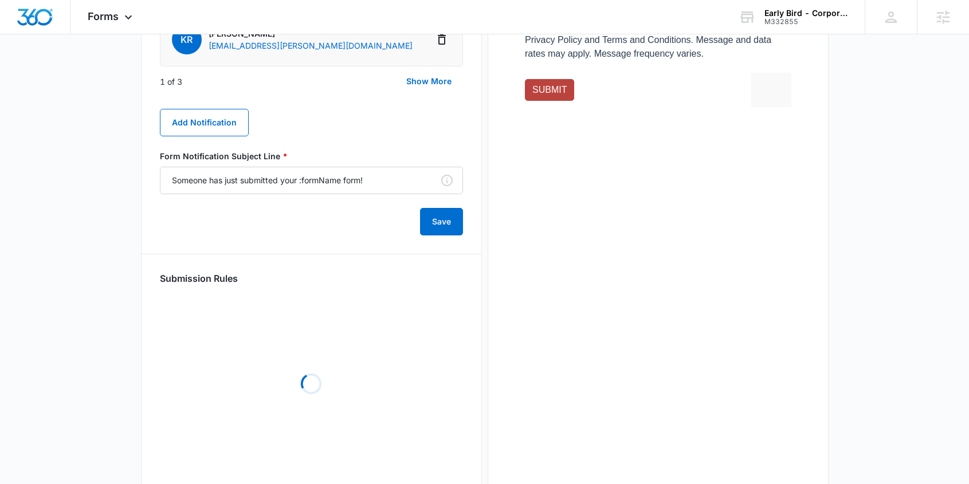
scroll to position [644, 0]
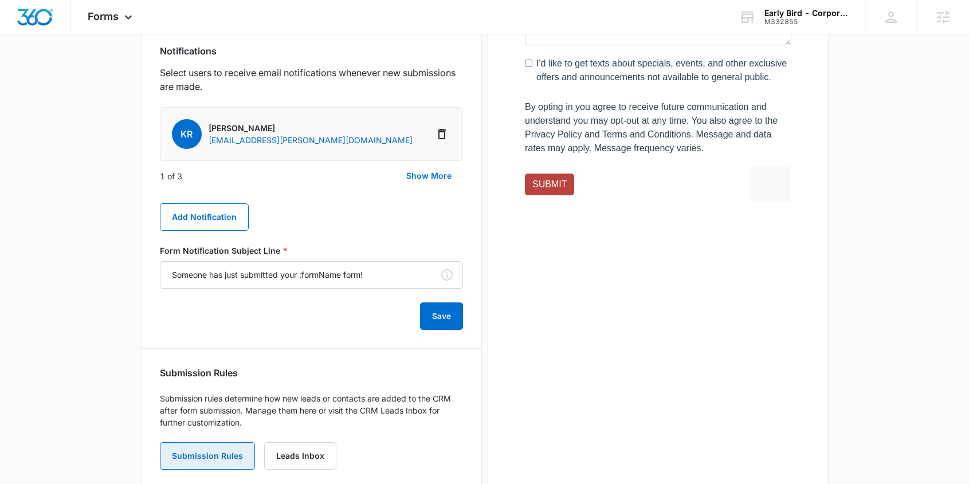
click at [214, 442] on button "Submission Rules" at bounding box center [207, 455] width 95 height 27
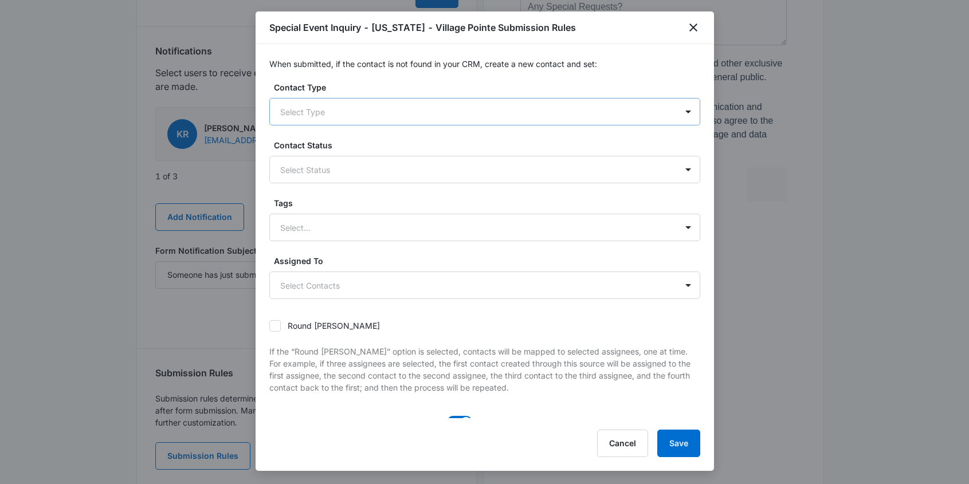
click at [366, 112] on div at bounding box center [471, 112] width 382 height 14
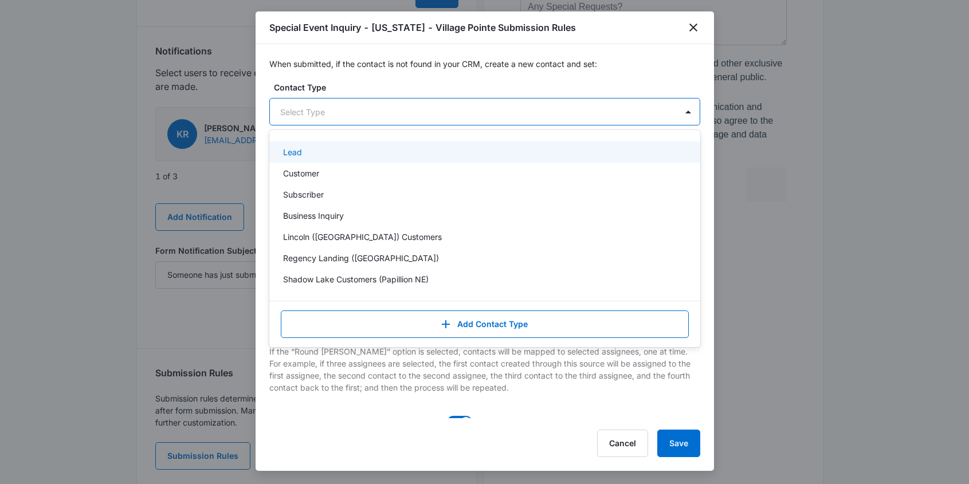
click at [348, 149] on div "Lead" at bounding box center [483, 152] width 401 height 12
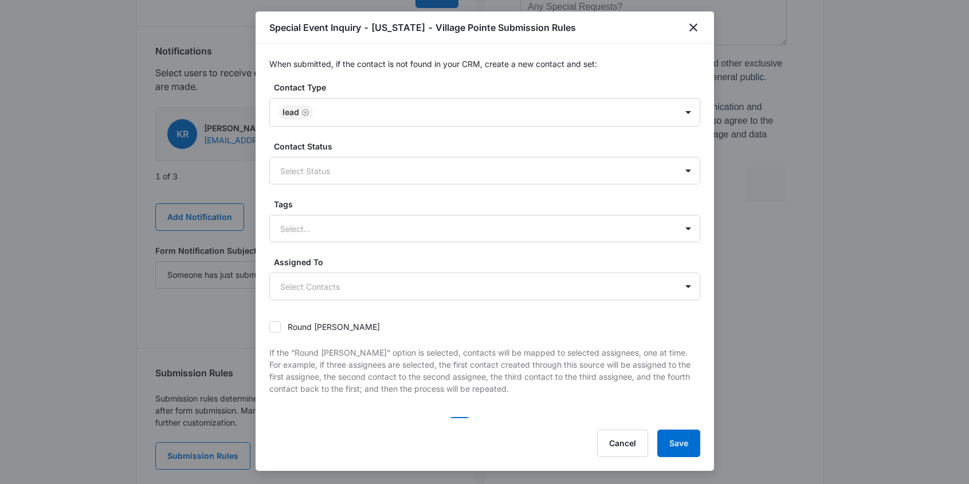
click at [367, 78] on div "When submitted, if the contact is not found in your CRM, create a new contact a…" at bounding box center [485, 231] width 458 height 374
click at [352, 166] on div at bounding box center [471, 171] width 382 height 14
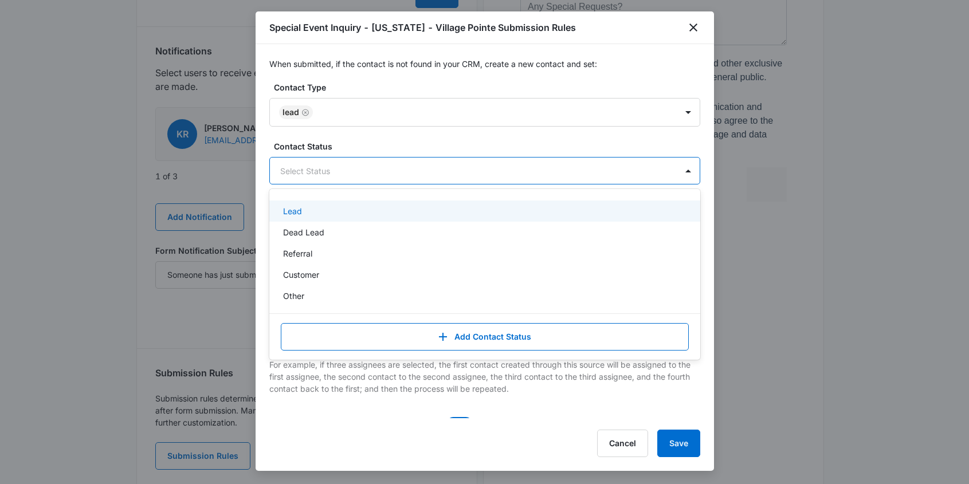
click at [288, 207] on p "Lead" at bounding box center [292, 211] width 19 height 12
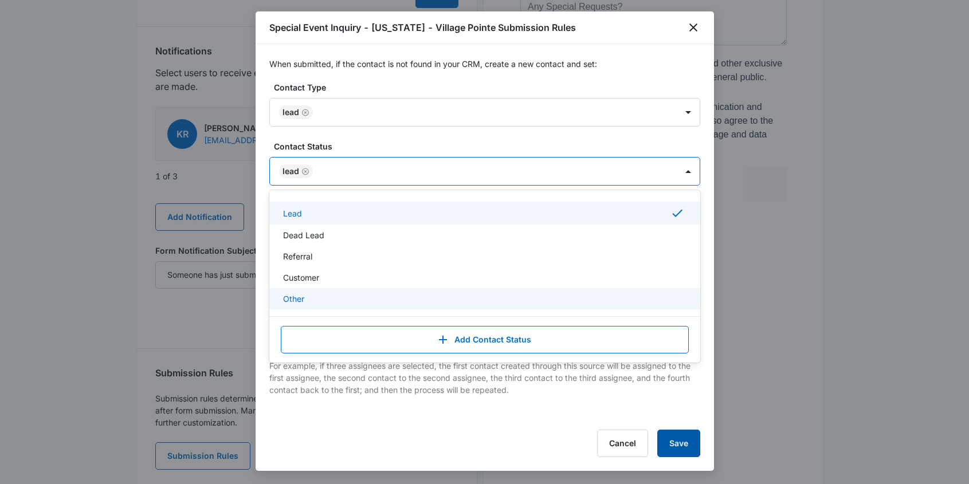
click at [684, 444] on button "Save" at bounding box center [678, 443] width 43 height 27
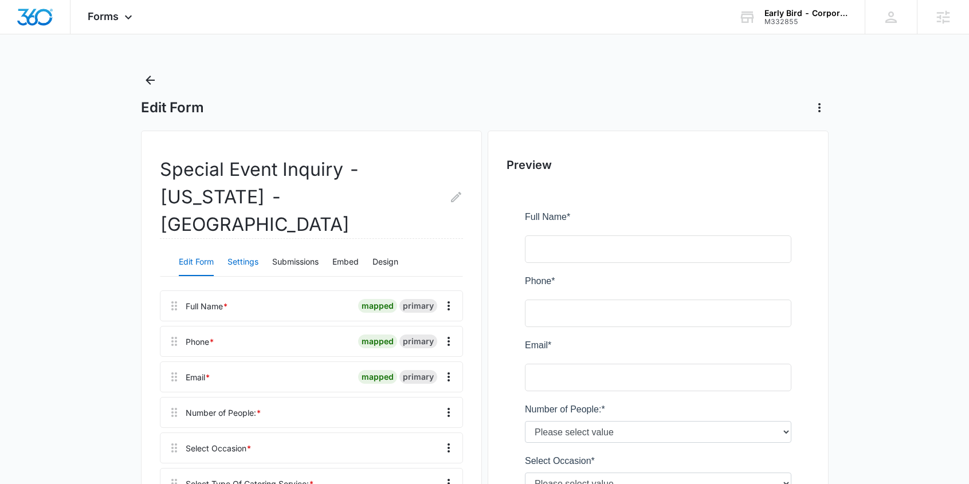
drag, startPoint x: 245, startPoint y: 234, endPoint x: 252, endPoint y: 238, distance: 8.3
click at [245, 249] on button "Settings" at bounding box center [242, 262] width 31 height 27
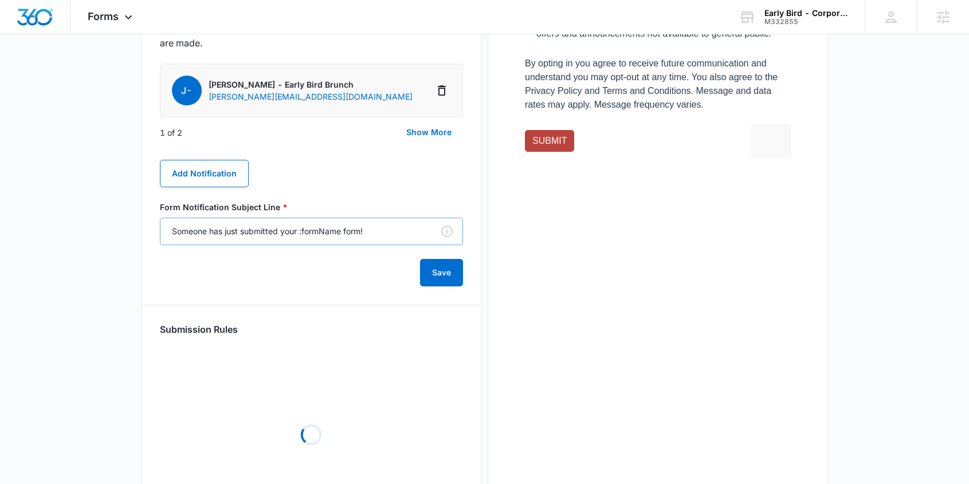
scroll to position [644, 0]
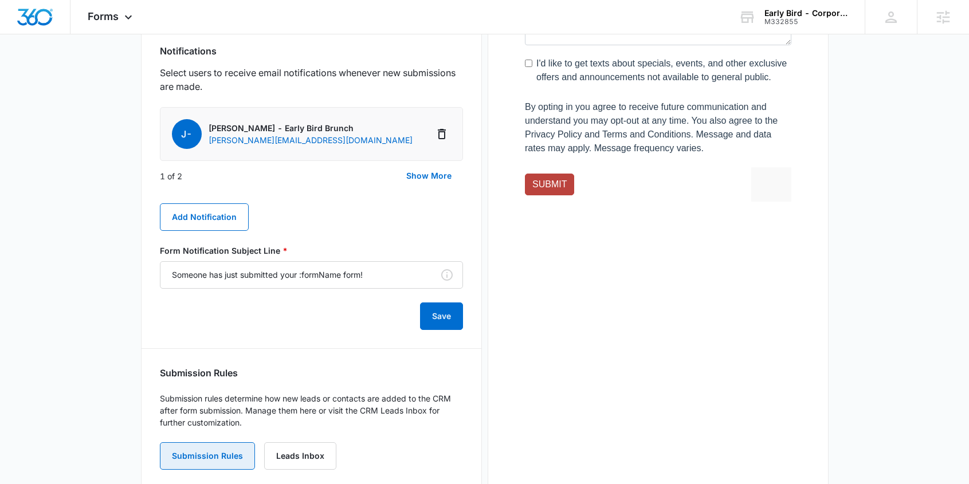
click at [216, 442] on button "Submission Rules" at bounding box center [207, 455] width 95 height 27
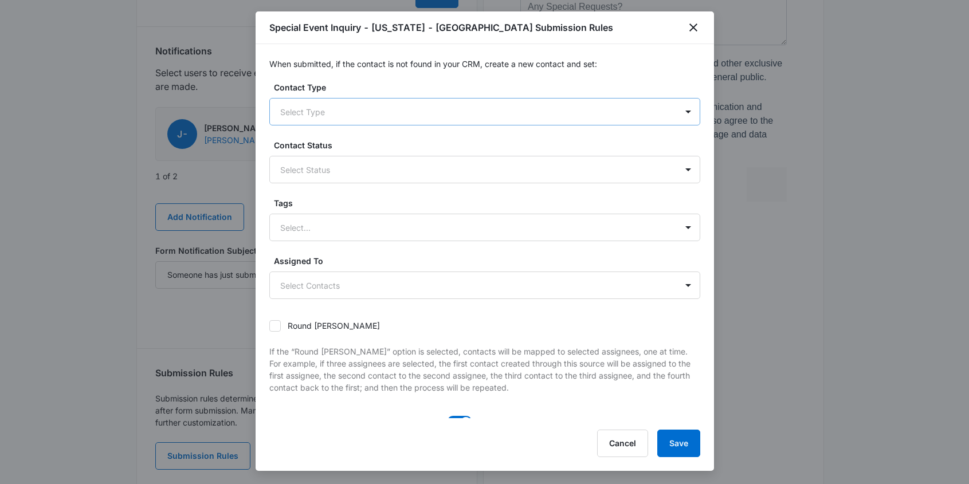
click at [315, 112] on div at bounding box center [471, 112] width 382 height 14
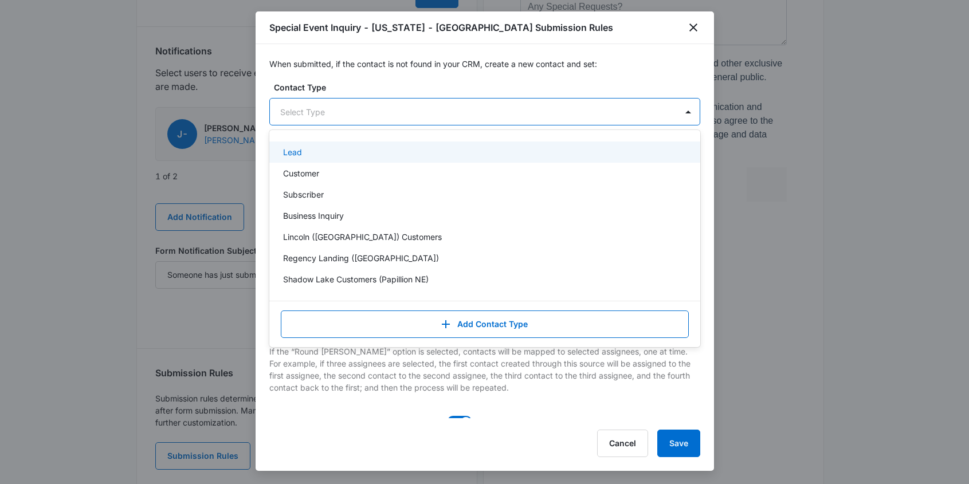
click at [299, 151] on p "Lead" at bounding box center [292, 152] width 19 height 12
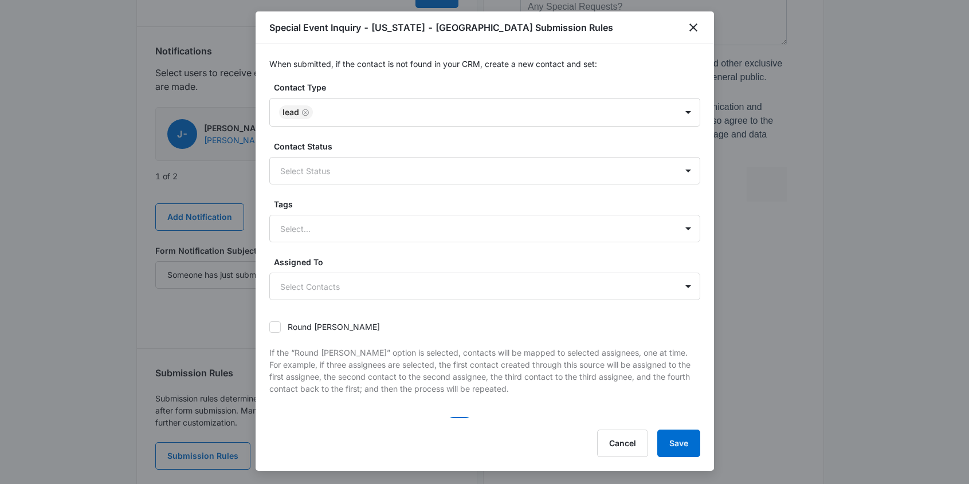
click at [351, 82] on label "Contact Type" at bounding box center [489, 87] width 431 height 12
click at [324, 164] on div at bounding box center [471, 171] width 382 height 14
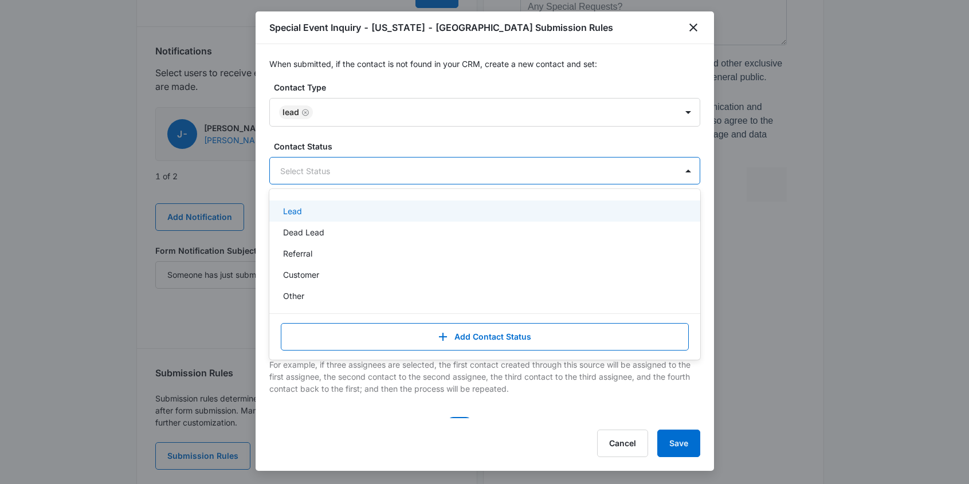
click at [296, 207] on p "Lead" at bounding box center [292, 211] width 19 height 12
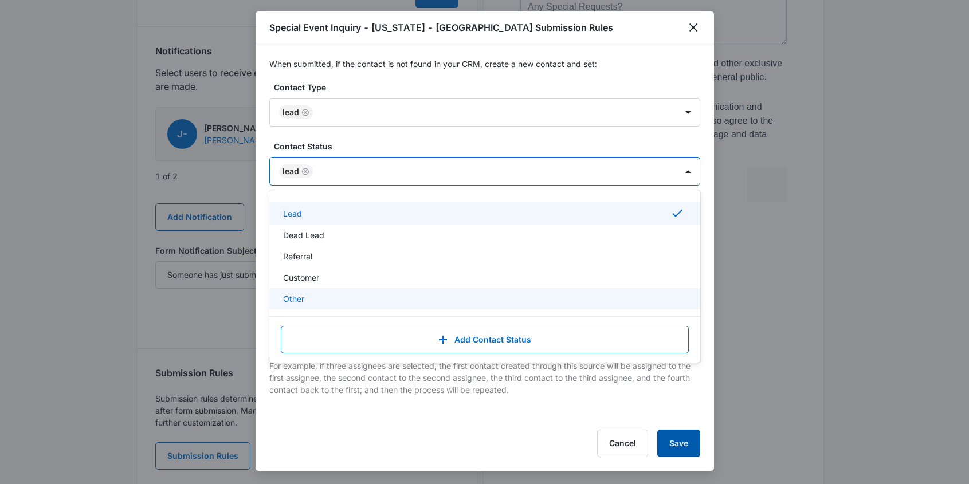
click at [673, 448] on button "Save" at bounding box center [678, 443] width 43 height 27
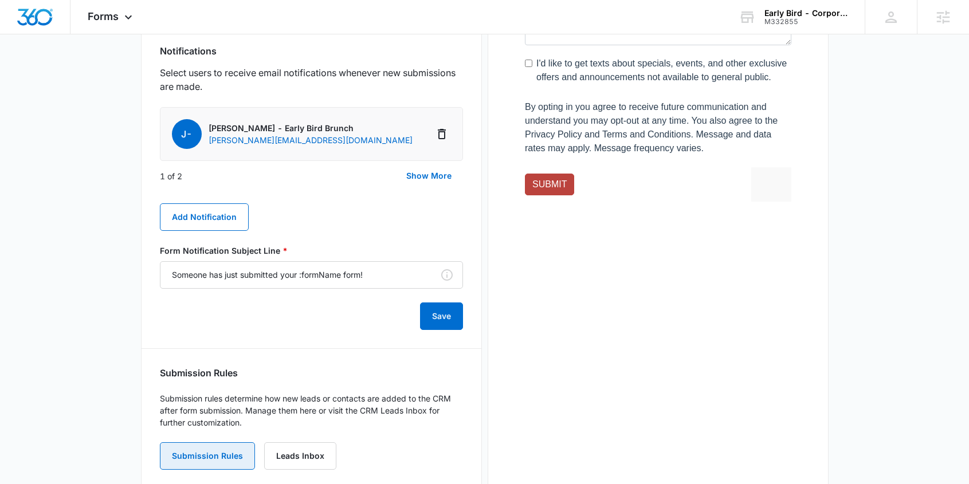
click at [226, 442] on button "Submission Rules" at bounding box center [207, 455] width 95 height 27
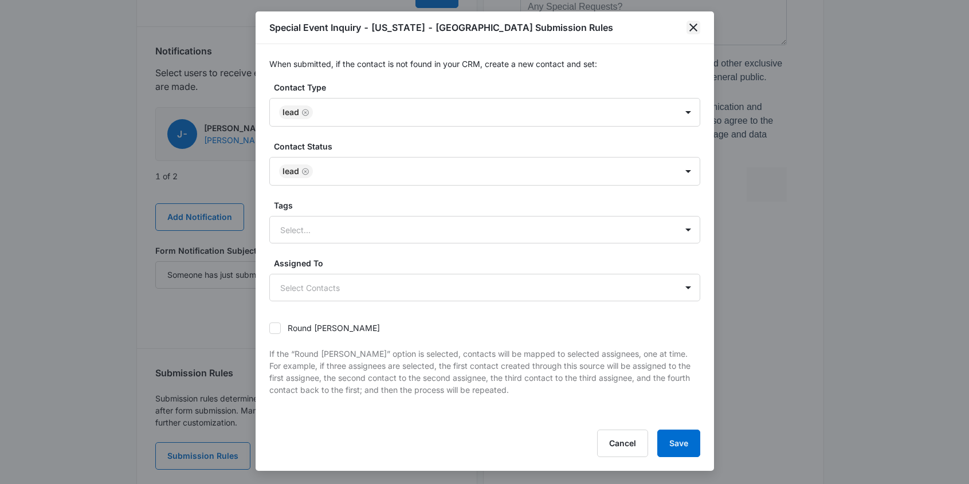
click at [693, 28] on icon "close" at bounding box center [693, 28] width 14 height 14
